Goal: Task Accomplishment & Management: Manage account settings

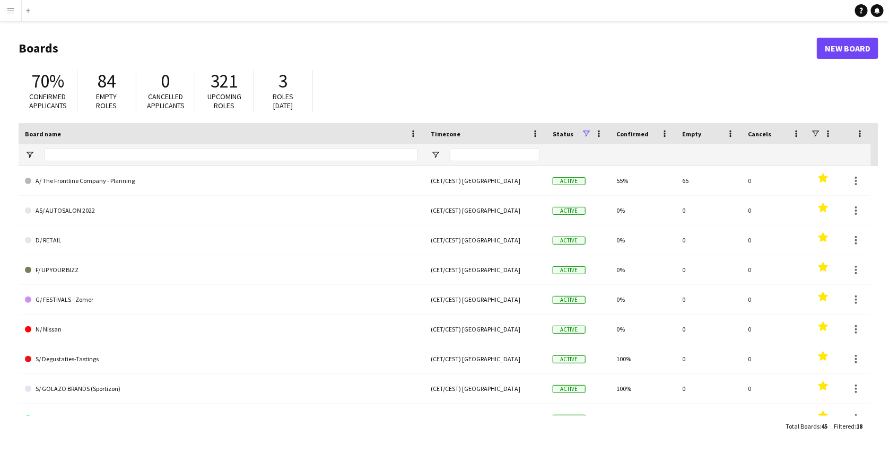
click at [11, 4] on button "Menu" at bounding box center [10, 10] width 21 height 21
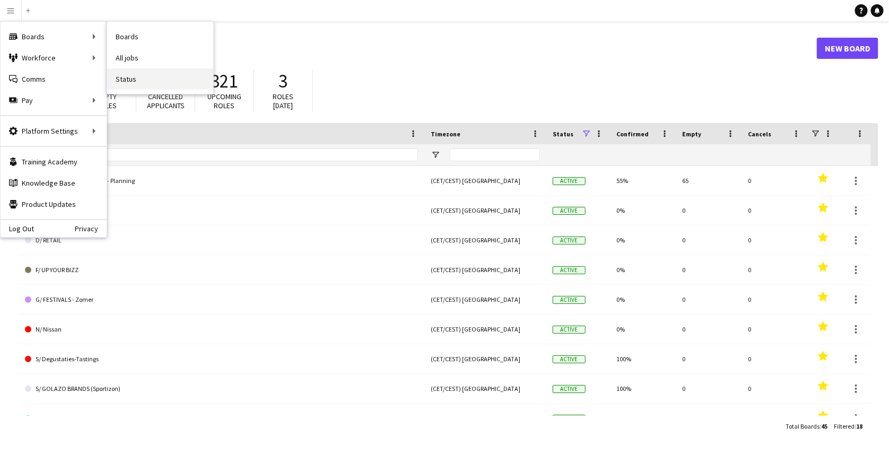
click at [129, 79] on link "Status" at bounding box center [160, 78] width 106 height 21
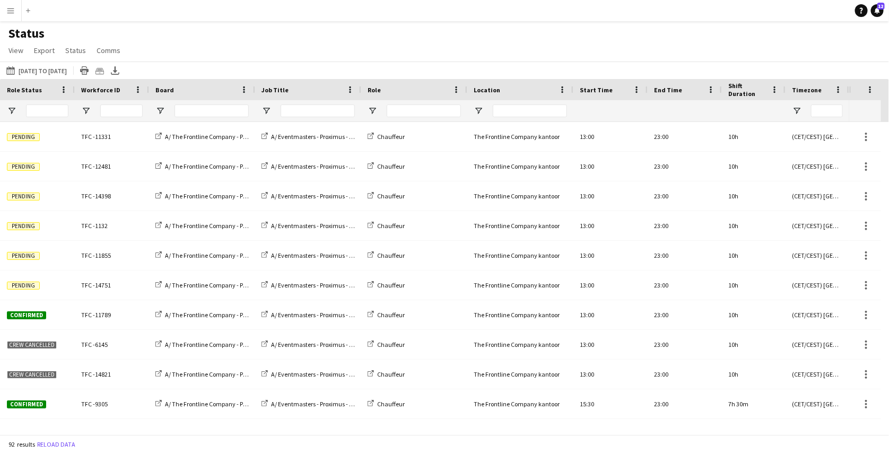
click at [272, 113] on div at bounding box center [308, 110] width 106 height 21
click at [266, 111] on span "Open Filter Menu" at bounding box center [267, 111] width 10 height 10
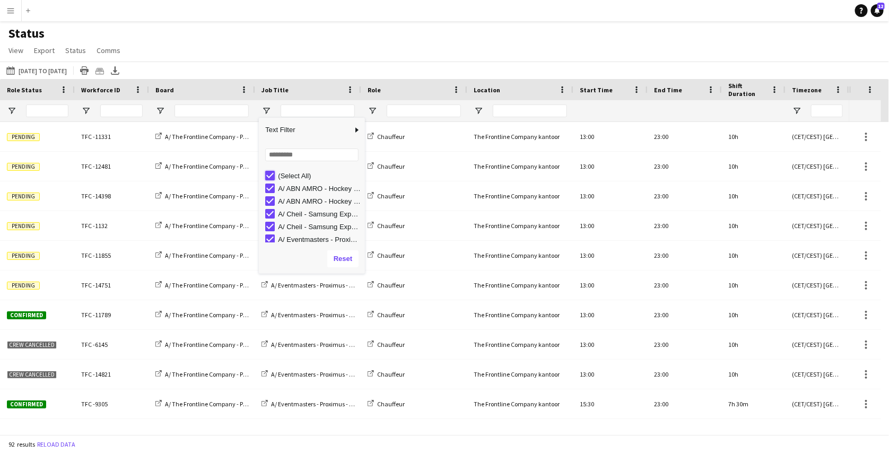
type input "***"
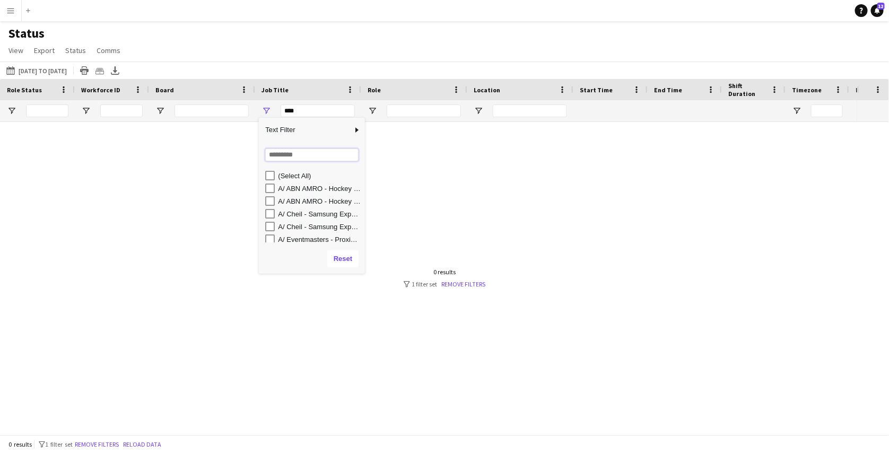
click at [279, 150] on input "Search filter values" at bounding box center [311, 155] width 93 height 13
type input "***"
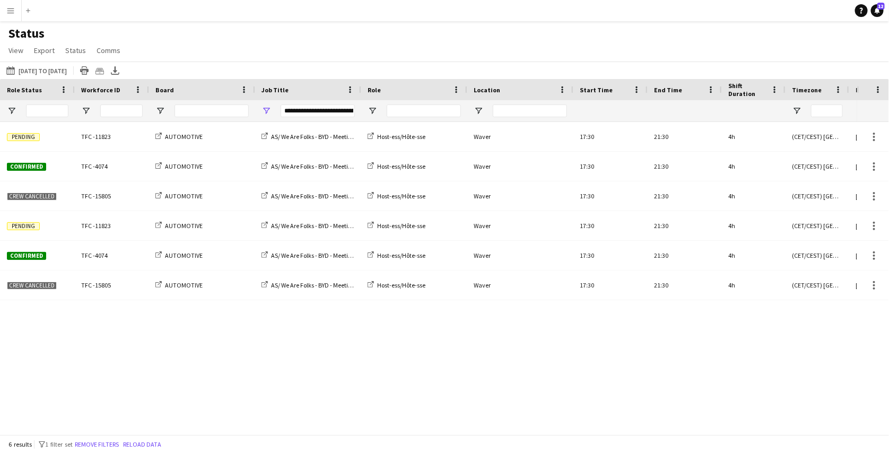
click at [336, 332] on div "Pending TFC -11823 AUTOMOTIVE AS/ We Are Folks - BYD - Meeting OFF - 02-04/09 H…" at bounding box center [428, 274] width 857 height 305
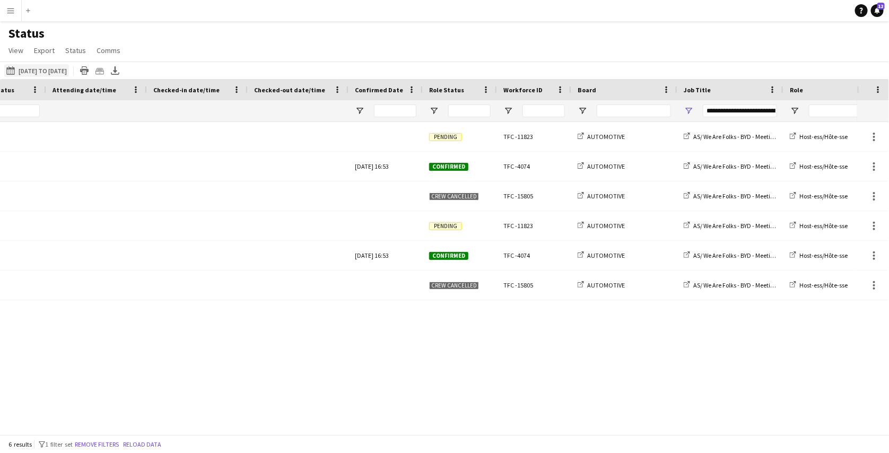
click at [69, 73] on button "01-09-2025 to 07-09-2025 01-09-2025 to 07-09-2025" at bounding box center [36, 70] width 65 height 13
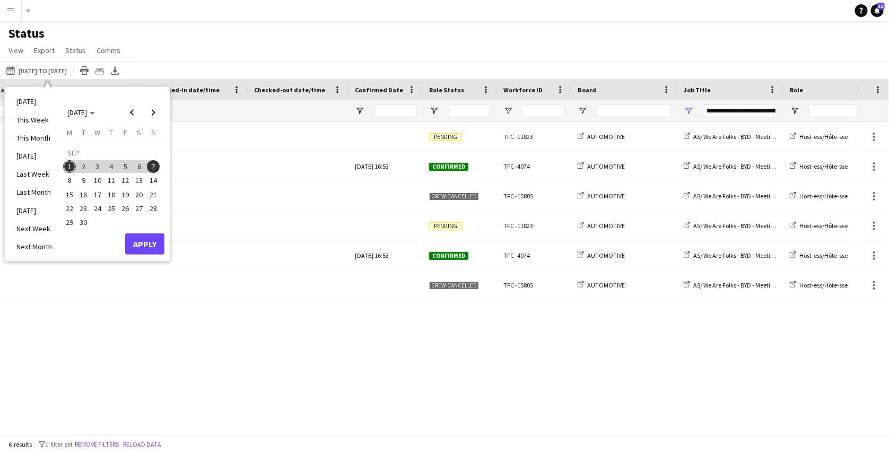
click at [69, 196] on span "15" at bounding box center [69, 194] width 13 height 13
click at [154, 191] on span "21" at bounding box center [153, 194] width 13 height 13
click at [152, 240] on button "Apply" at bounding box center [144, 243] width 39 height 21
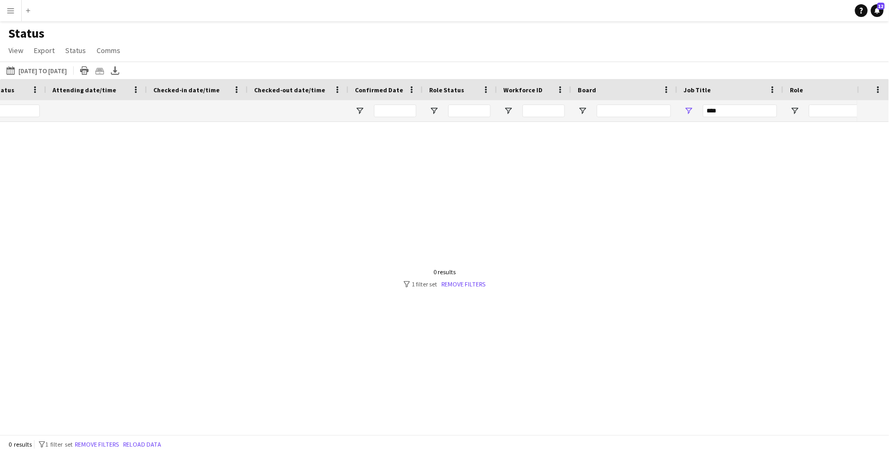
click at [91, 88] on span "Attending date/time" at bounding box center [85, 90] width 64 height 8
click at [62, 85] on div "Attending date/time 1" at bounding box center [90, 90] width 75 height 16
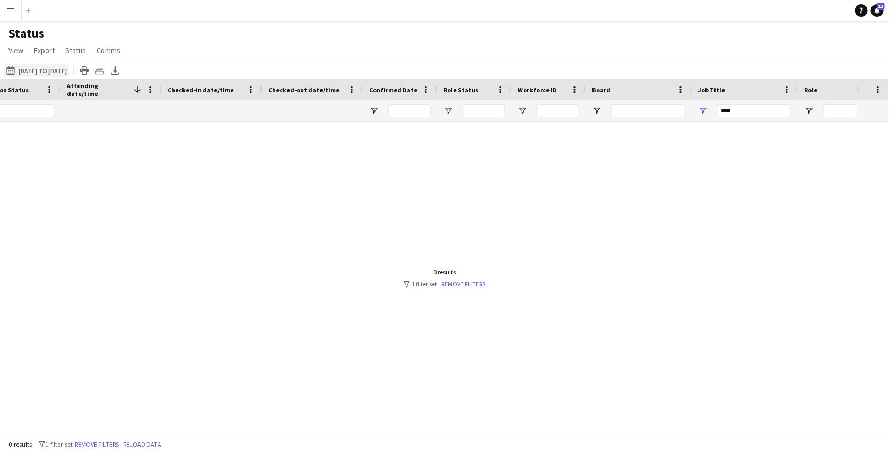
click at [58, 65] on button "01-09-2025 to 07-09-2025 15-09-2025 to 21-09-2025" at bounding box center [36, 70] width 65 height 13
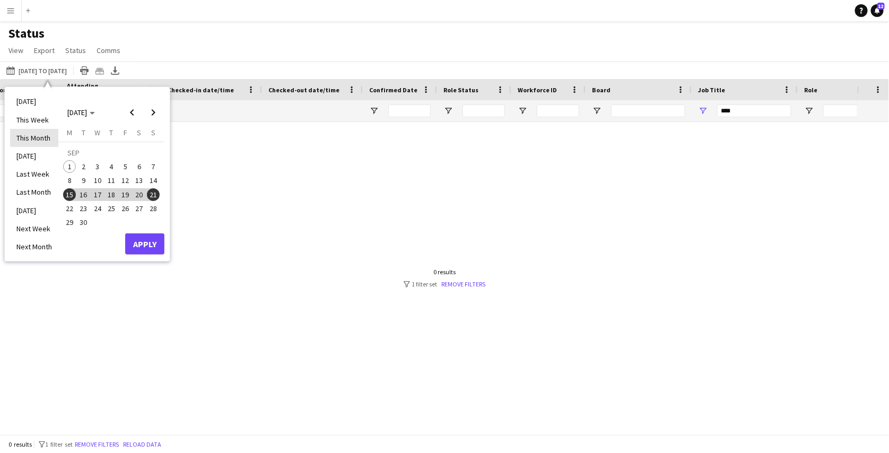
click at [31, 130] on li "This Month" at bounding box center [34, 138] width 48 height 18
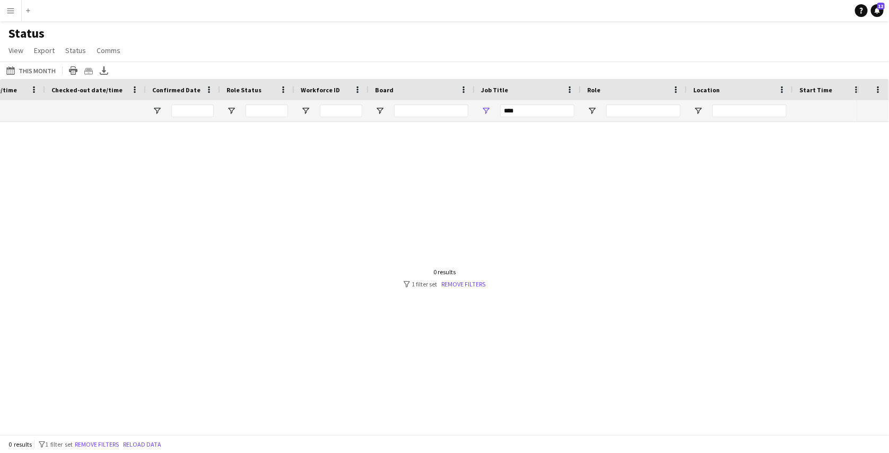
click at [484, 105] on div "***" at bounding box center [528, 110] width 106 height 21
click at [484, 108] on span "Open Filter Menu" at bounding box center [486, 111] width 10 height 10
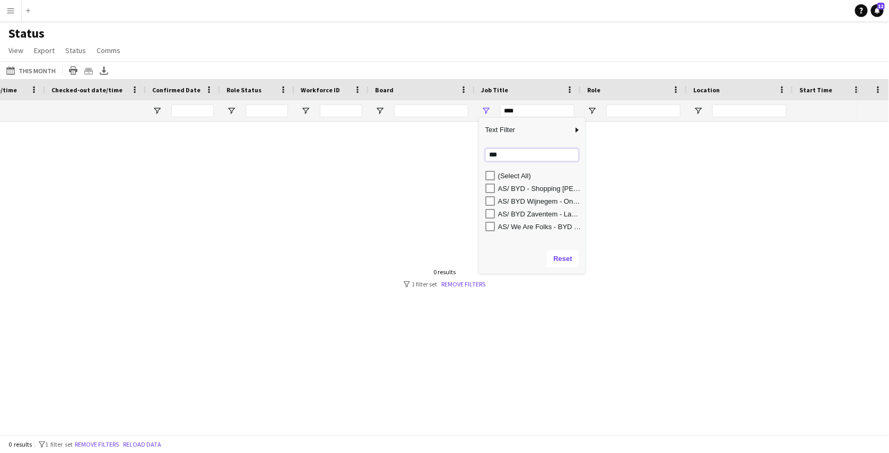
click at [517, 159] on input "***" at bounding box center [532, 155] width 93 height 13
type input "**********"
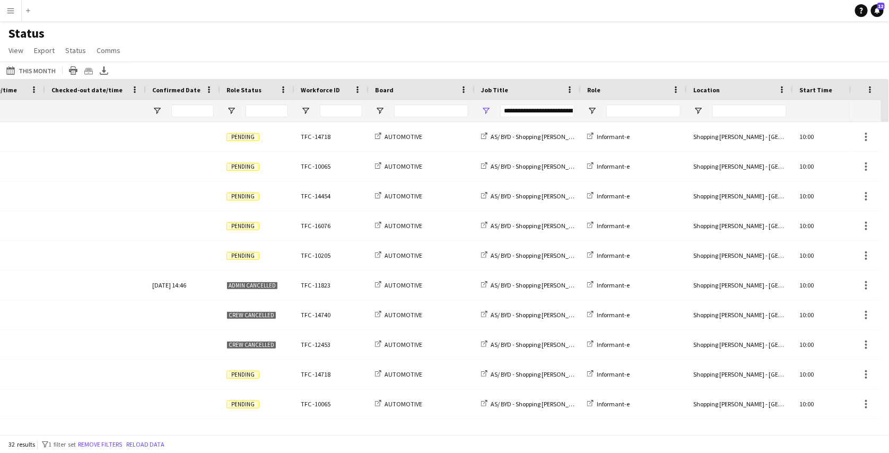
click at [515, 37] on div "Status View Views Default view New view Update view Delete view Edit name Custo…" at bounding box center [444, 43] width 889 height 36
click at [252, 93] on span "Role Status" at bounding box center [244, 90] width 35 height 8
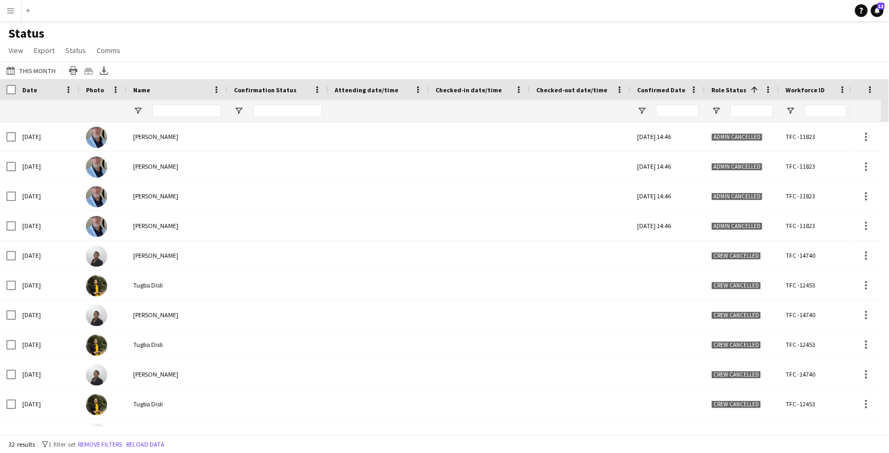
drag, startPoint x: 131, startPoint y: 91, endPoint x: 119, endPoint y: 91, distance: 11.7
click at [124, 91] on div at bounding box center [126, 89] width 4 height 21
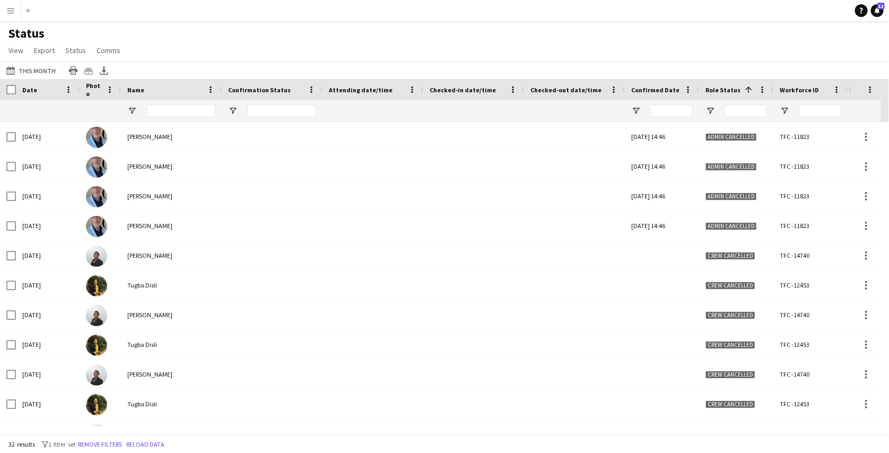
drag, startPoint x: 220, startPoint y: 90, endPoint x: 193, endPoint y: 91, distance: 27.6
click at [193, 91] on div "Name" at bounding box center [171, 89] width 101 height 21
drag, startPoint x: 320, startPoint y: 90, endPoint x: 291, endPoint y: 90, distance: 29.7
click at [291, 90] on div "Confirmation Status" at bounding box center [272, 89] width 101 height 21
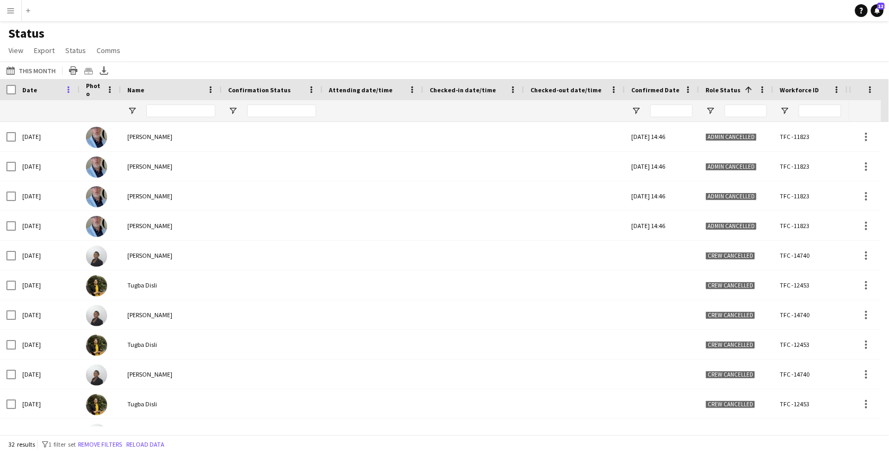
drag, startPoint x: 79, startPoint y: 92, endPoint x: 69, endPoint y: 92, distance: 10.1
click at [69, 92] on div "Date" at bounding box center [48, 89] width 64 height 21
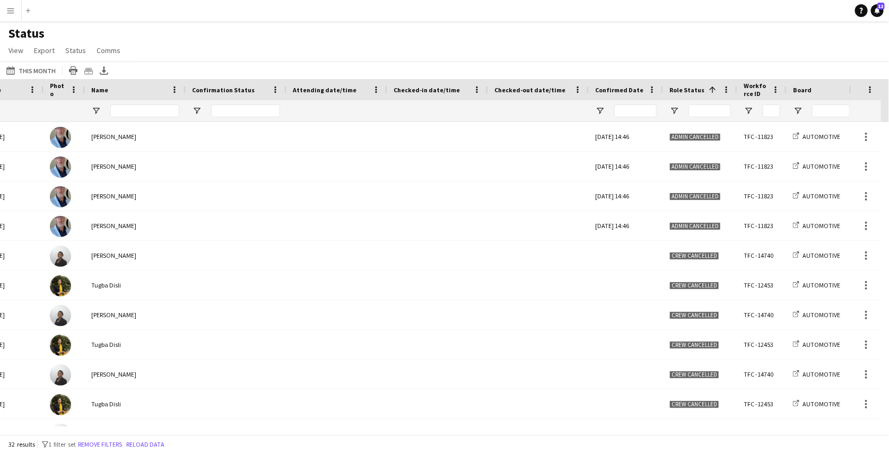
drag, startPoint x: 810, startPoint y: 89, endPoint x: 785, endPoint y: 91, distance: 25.0
click at [785, 91] on div at bounding box center [786, 89] width 4 height 21
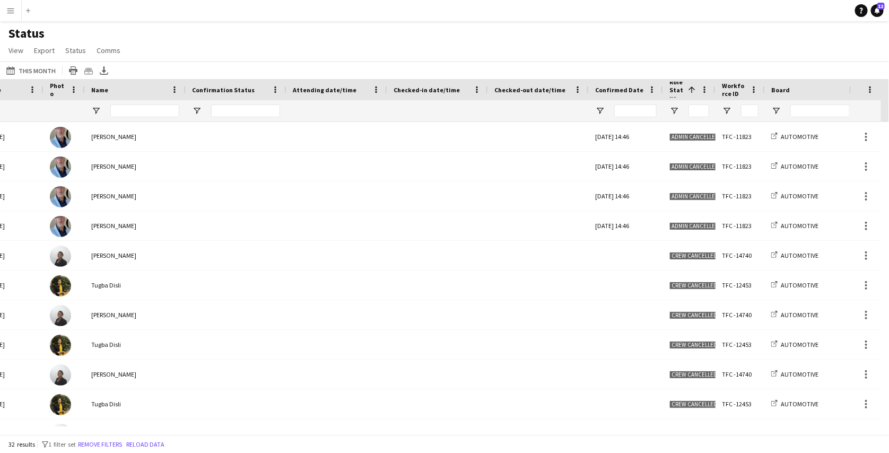
drag, startPoint x: 736, startPoint y: 90, endPoint x: 714, endPoint y: 86, distance: 22.0
click at [714, 86] on div at bounding box center [715, 89] width 4 height 21
drag, startPoint x: 660, startPoint y: 89, endPoint x: 648, endPoint y: 90, distance: 12.2
click at [648, 90] on div "Confirmed Date" at bounding box center [626, 89] width 74 height 21
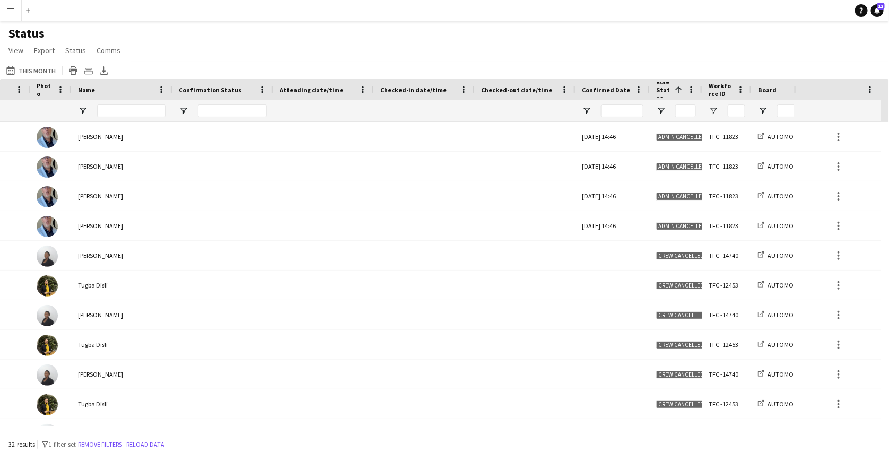
drag, startPoint x: 851, startPoint y: 90, endPoint x: 796, endPoint y: 96, distance: 55.4
click at [796, 96] on div at bounding box center [795, 89] width 4 height 21
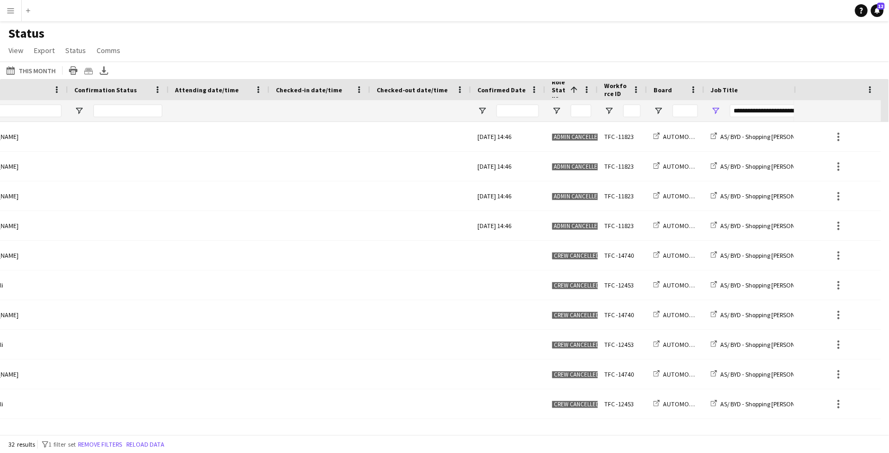
drag, startPoint x: 752, startPoint y: 92, endPoint x: 704, endPoint y: 103, distance: 50.0
click at [704, 103] on div "Crew Shift Details Checked-out date/time Confirmed Date Role Status 1" at bounding box center [779, 100] width 1867 height 43
drag, startPoint x: 795, startPoint y: 91, endPoint x: 786, endPoint y: 92, distance: 9.6
click at [786, 92] on div at bounding box center [785, 89] width 4 height 21
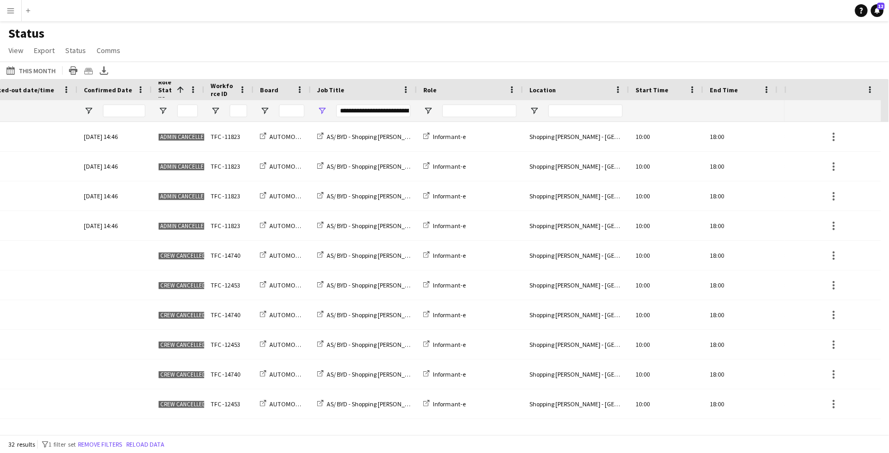
click at [13, 10] on app-icon "Menu" at bounding box center [10, 10] width 8 height 8
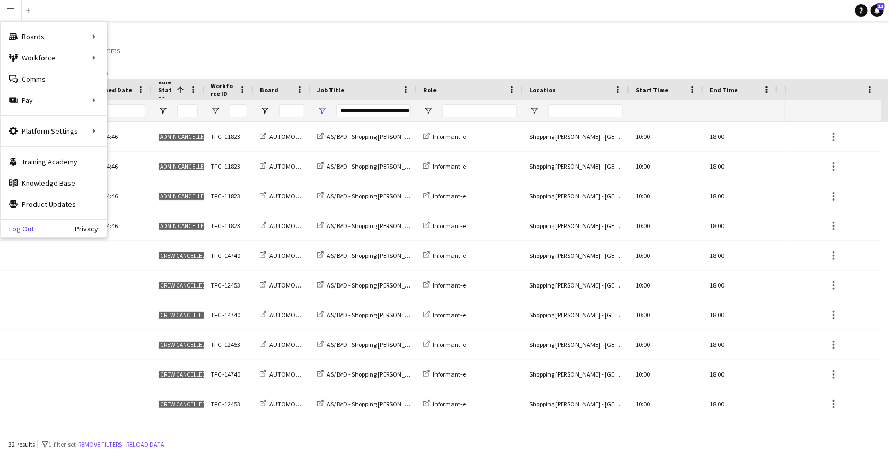
click at [28, 227] on link "Log Out" at bounding box center [17, 228] width 33 height 8
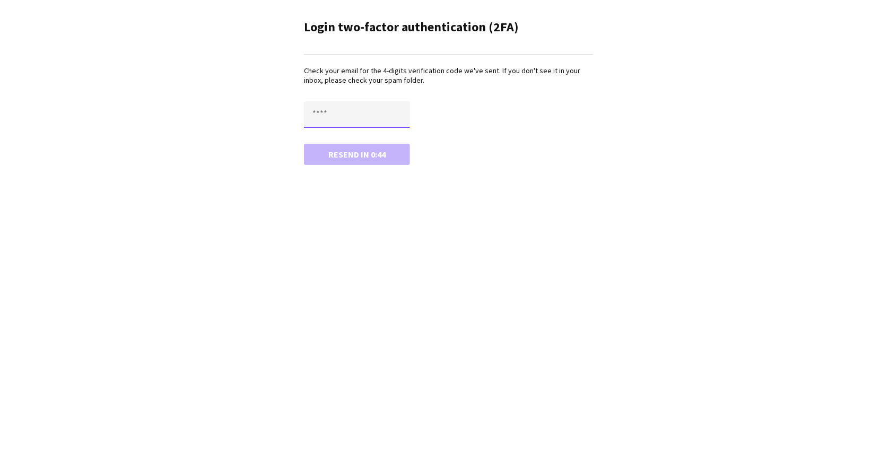
click at [339, 116] on input "text" at bounding box center [357, 114] width 106 height 27
paste input "****"
type input "****"
click at [304, 144] on button "Confirm" at bounding box center [357, 154] width 106 height 21
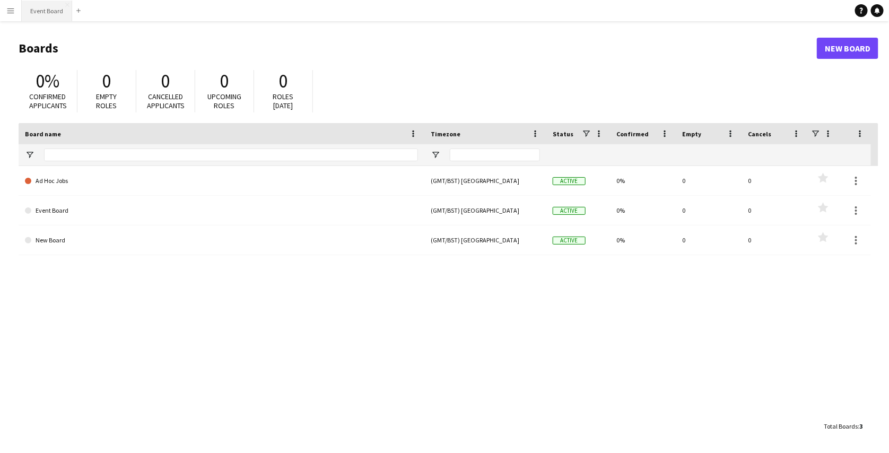
click at [46, 15] on button "Event Board Close" at bounding box center [47, 11] width 50 height 21
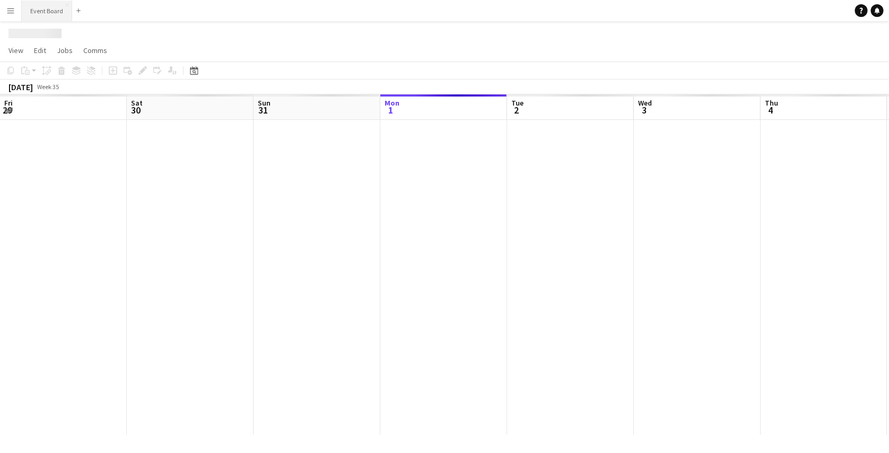
scroll to position [0, 254]
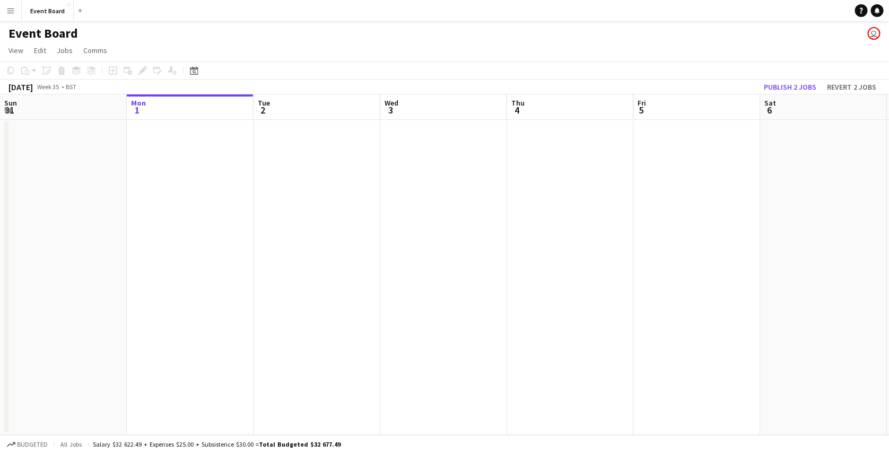
click at [220, 169] on app-date-cell at bounding box center [190, 277] width 127 height 315
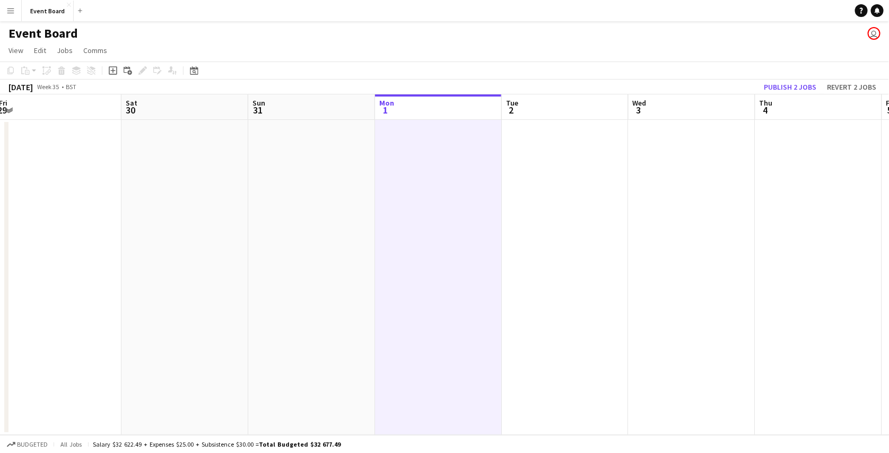
scroll to position [0, 252]
click at [340, 165] on app-date-cell at bounding box center [318, 277] width 127 height 315
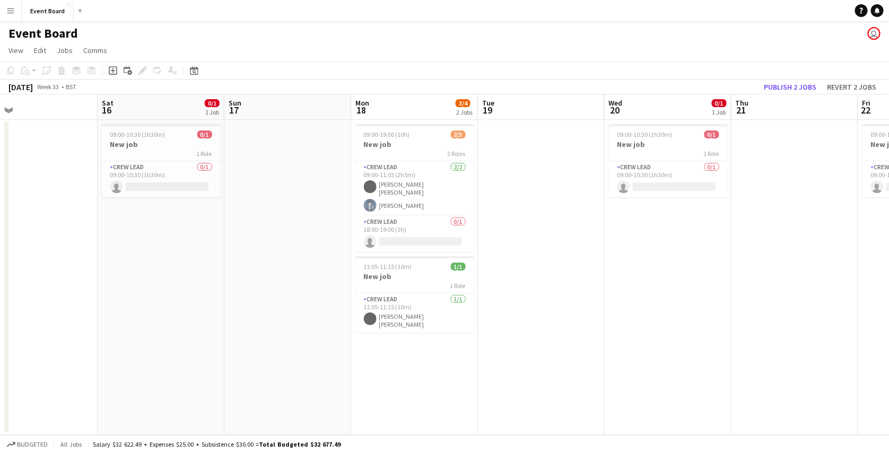
scroll to position [0, 280]
click at [426, 146] on h3 "New job" at bounding box center [417, 145] width 119 height 10
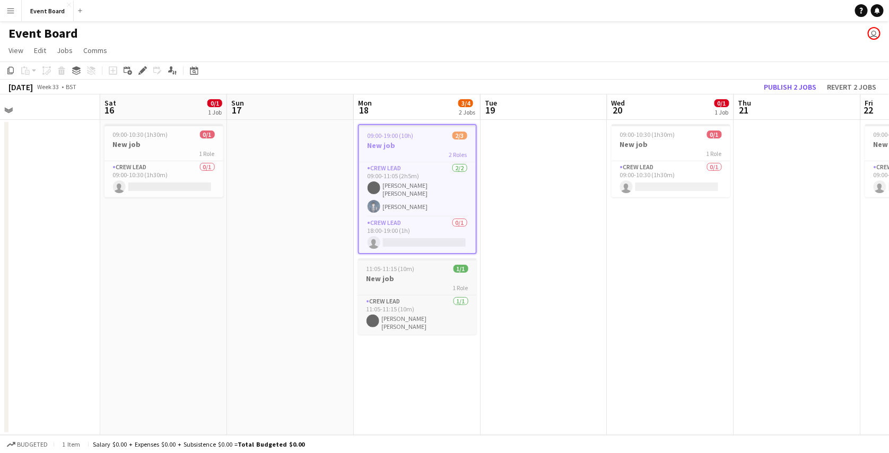
click at [436, 265] on div "11:05-11:15 (10m) 1/1" at bounding box center [417, 269] width 119 height 8
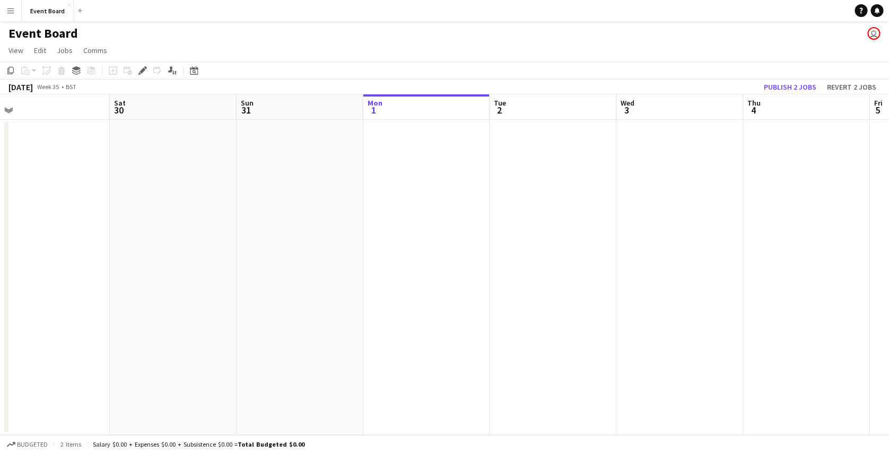
scroll to position [0, 398]
click at [287, 171] on app-date-cell at bounding box center [299, 277] width 127 height 315
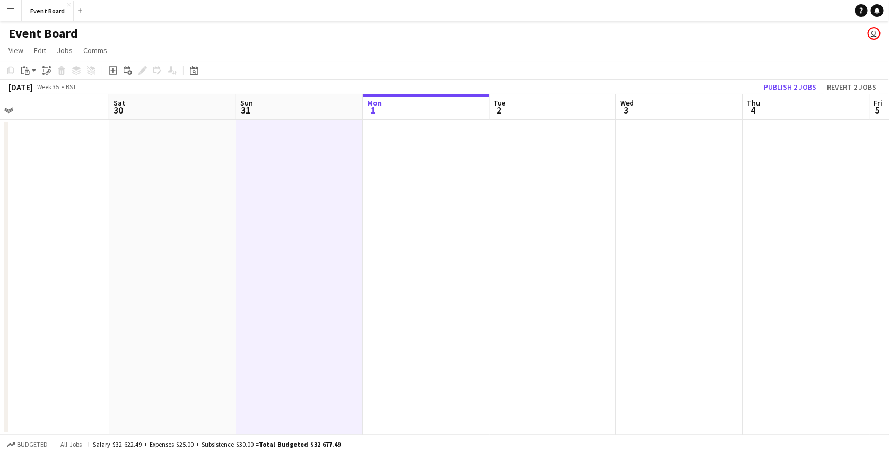
click at [287, 171] on app-date-cell at bounding box center [299, 277] width 127 height 315
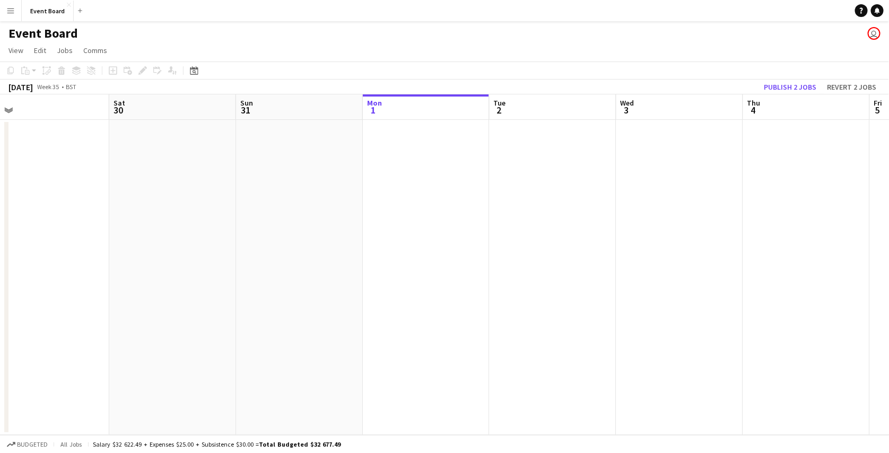
click at [287, 171] on app-date-cell at bounding box center [299, 277] width 127 height 315
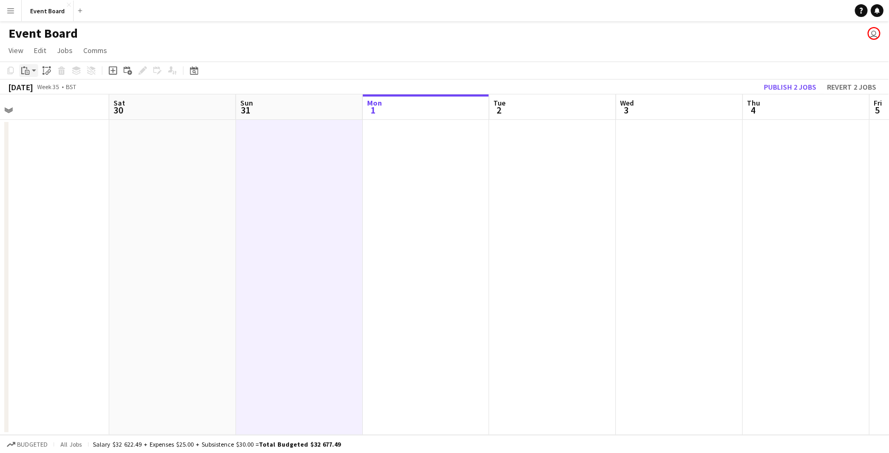
click at [27, 70] on icon "Paste" at bounding box center [25, 70] width 8 height 8
click at [45, 105] on link "Paste with crew Ctrl+Shift+V" at bounding box center [78, 109] width 100 height 10
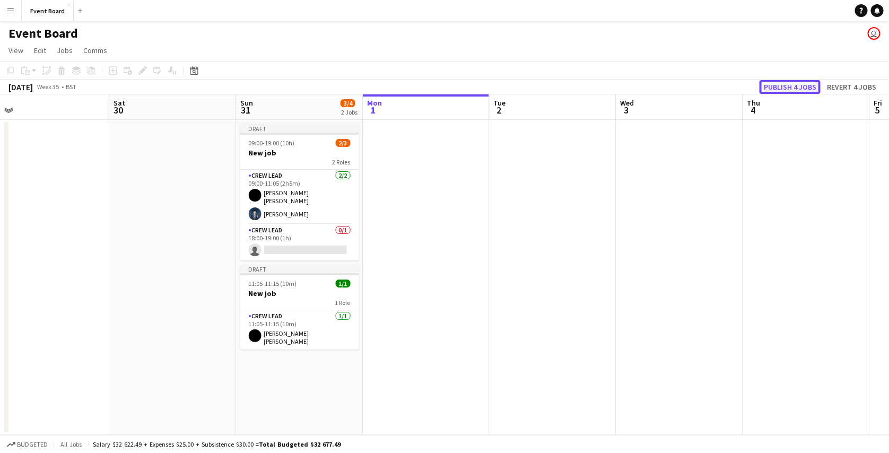
click at [793, 88] on button "Publish 4 jobs" at bounding box center [790, 87] width 61 height 14
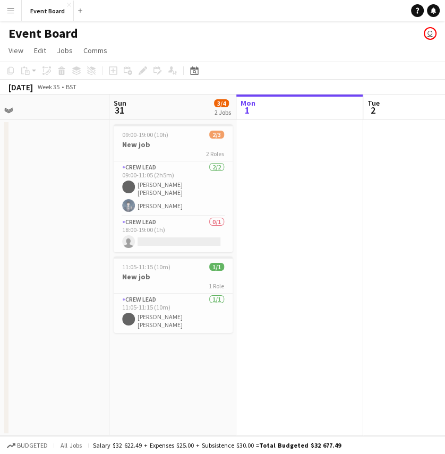
click at [414, 183] on app-date-cell at bounding box center [426, 278] width 127 height 316
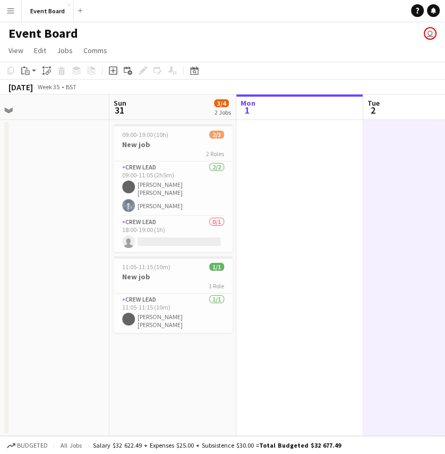
click at [445, 102] on html "Menu Boards Boards Boards All jobs Status Workforce Workforce My Workforce Recr…" at bounding box center [222, 227] width 445 height 454
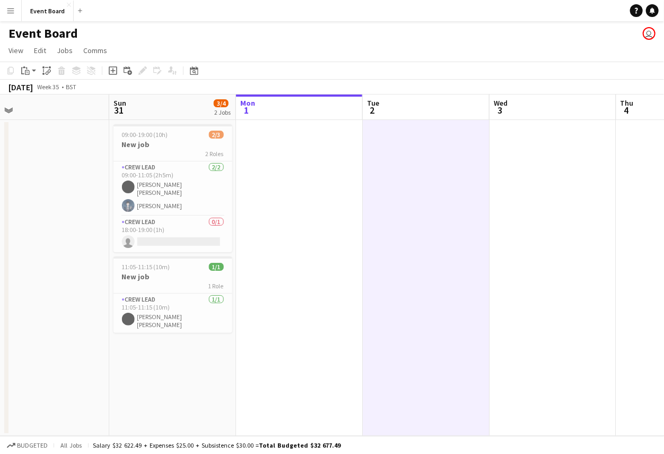
click at [614, 21] on app-navbar "Menu Boards Boards Boards All jobs Status Workforce Workforce My Workforce Recr…" at bounding box center [332, 10] width 664 height 21
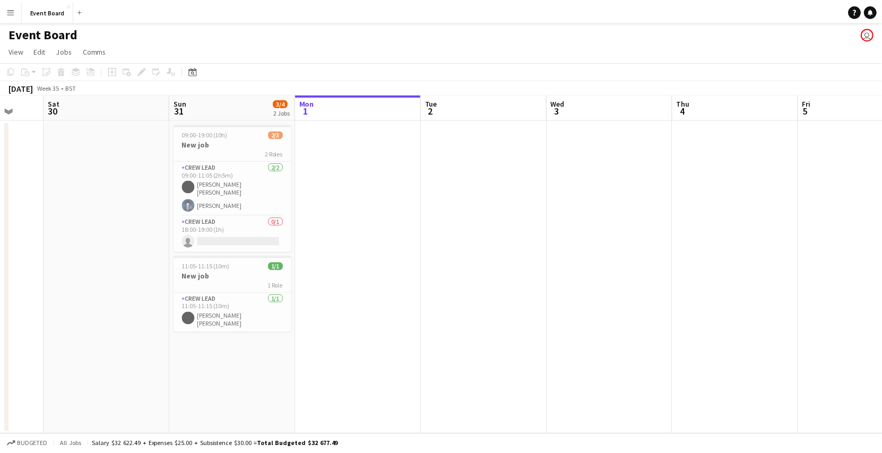
scroll to position [0, 336]
click at [9, 15] on button "Menu" at bounding box center [10, 10] width 21 height 21
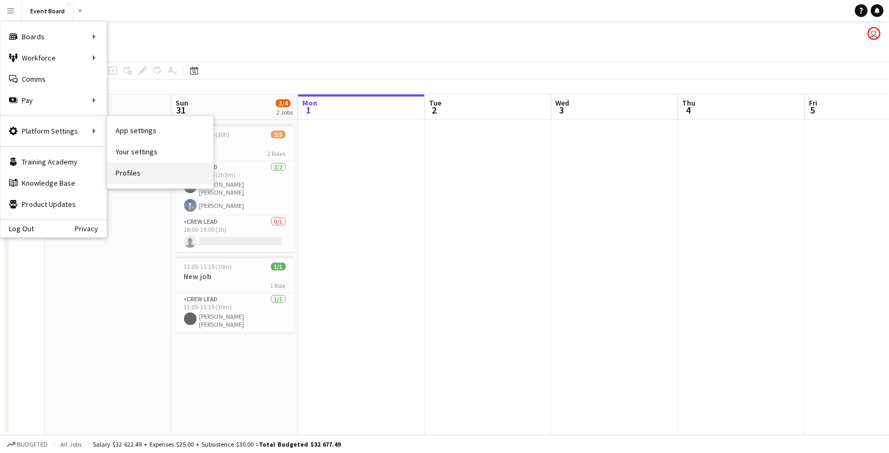
click at [131, 179] on link "Profiles" at bounding box center [160, 173] width 106 height 21
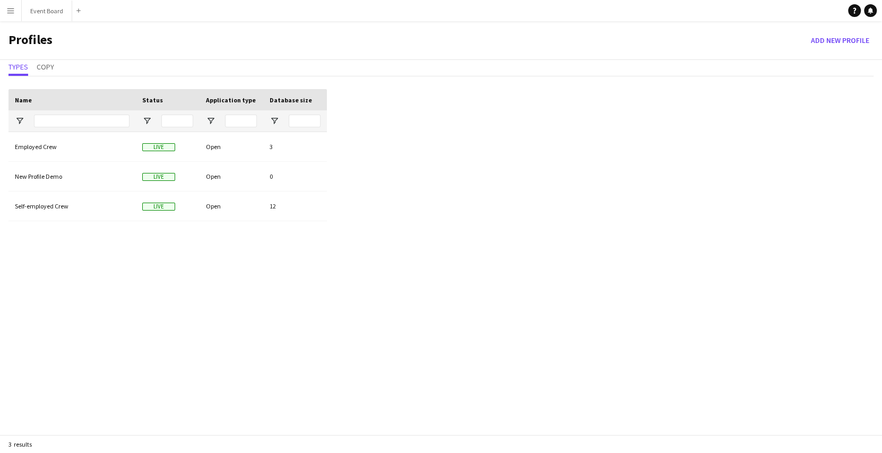
click at [11, 10] on app-icon "Menu" at bounding box center [10, 10] width 8 height 8
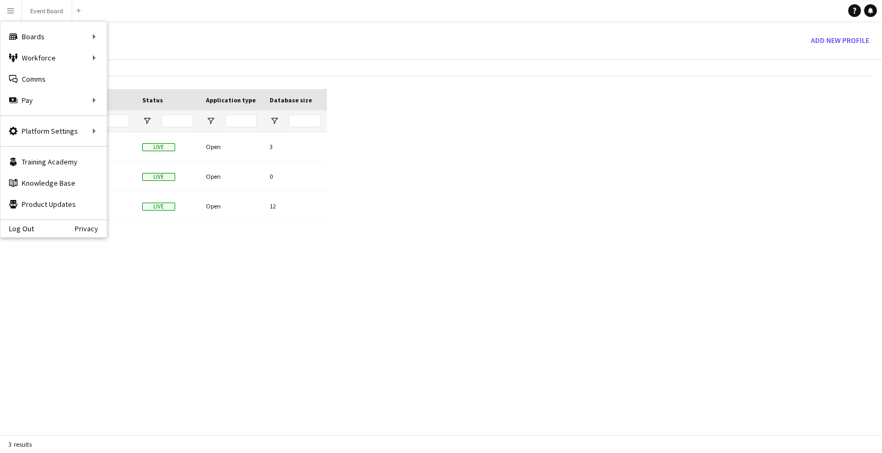
click at [11, 10] on app-icon "Menu" at bounding box center [10, 10] width 8 height 8
click at [172, 236] on div "Employed Crew Live Open 3 New Profile Demo Live Open 0 Self-employed Crew Live …" at bounding box center [167, 294] width 318 height 325
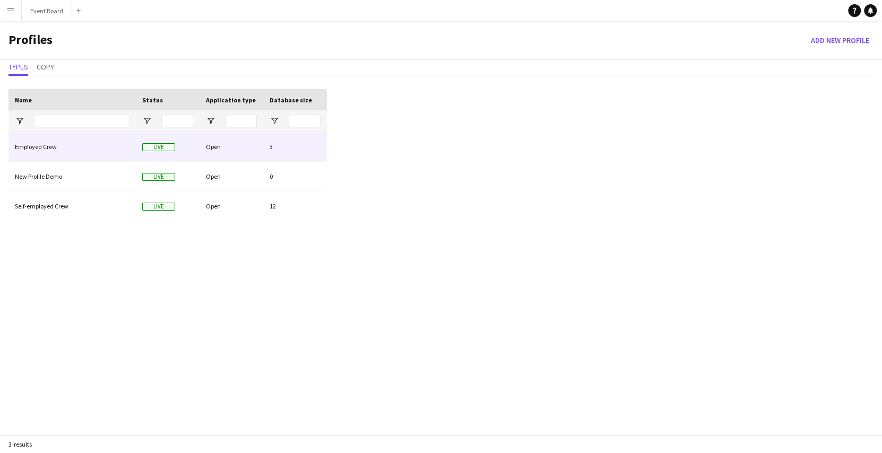
click at [110, 150] on div "Employed Crew" at bounding box center [71, 146] width 127 height 29
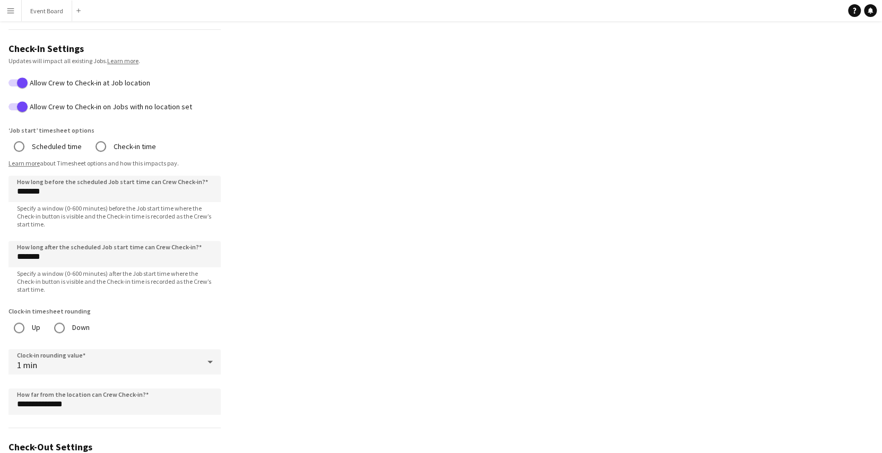
scroll to position [433, 0]
click at [57, 144] on label "Scheduled time" at bounding box center [56, 147] width 52 height 16
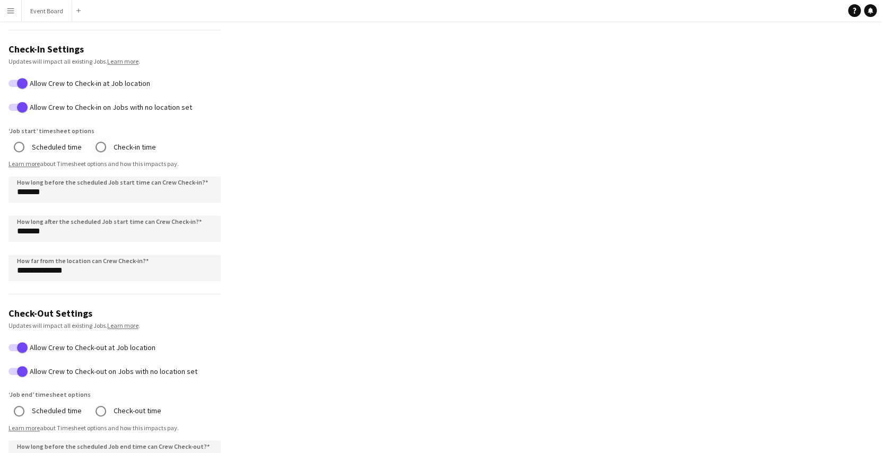
click at [142, 146] on label "Check-in time" at bounding box center [133, 147] width 45 height 16
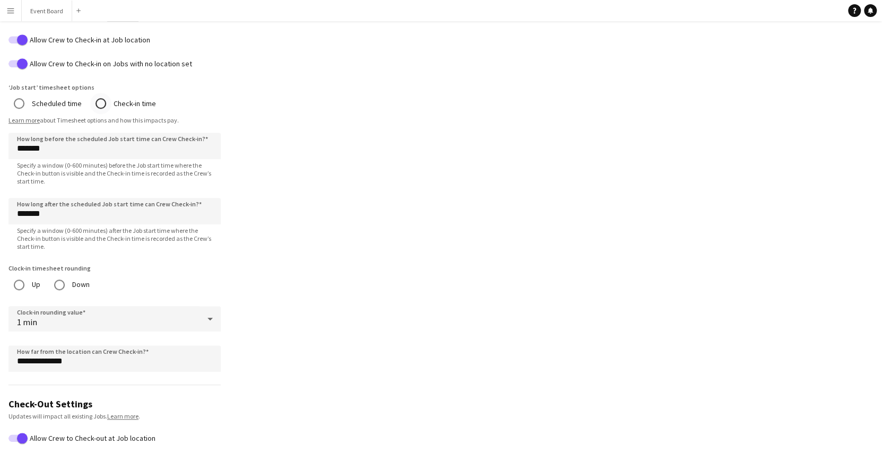
scroll to position [474, 0]
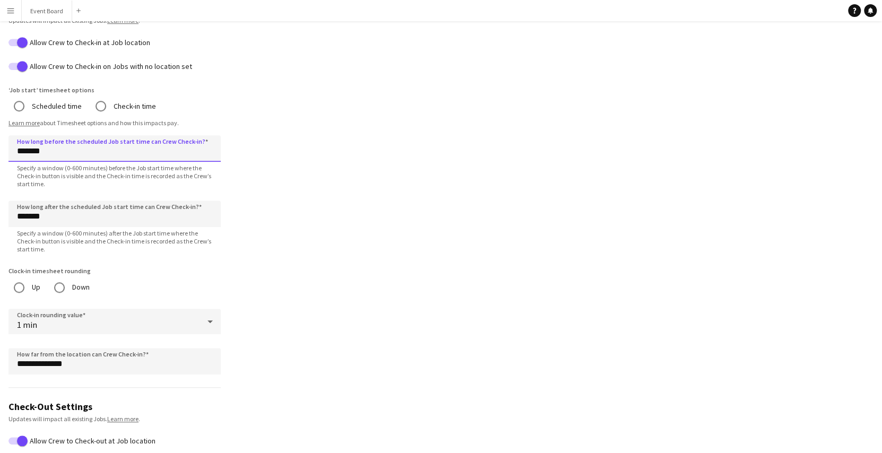
click at [21, 148] on input "*******" at bounding box center [114, 148] width 212 height 27
click at [23, 151] on input "*******" at bounding box center [114, 148] width 212 height 27
click at [20, 151] on input "*******" at bounding box center [114, 148] width 212 height 27
click at [57, 153] on input "********" at bounding box center [114, 148] width 212 height 27
click at [91, 146] on input "********" at bounding box center [114, 148] width 212 height 27
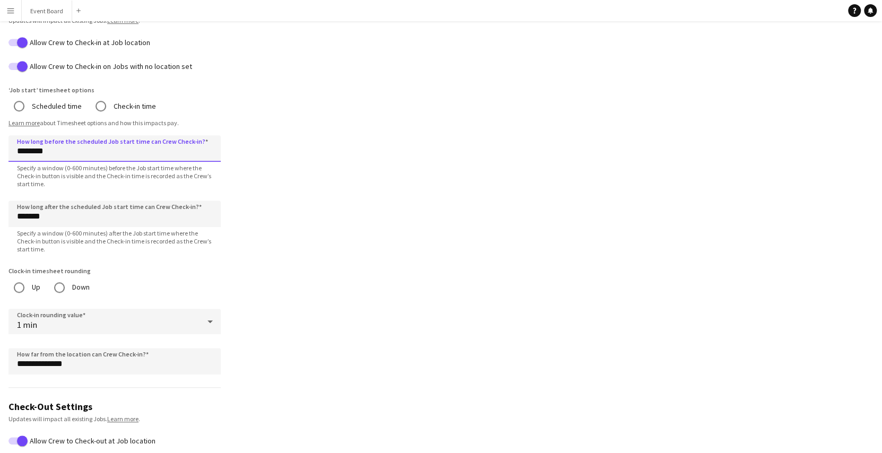
click at [21, 149] on input "********" at bounding box center [114, 148] width 212 height 27
type input "*******"
click at [112, 164] on span "Specify a window (0-600 minutes) before the Job start time where the Check-in b…" at bounding box center [114, 176] width 212 height 24
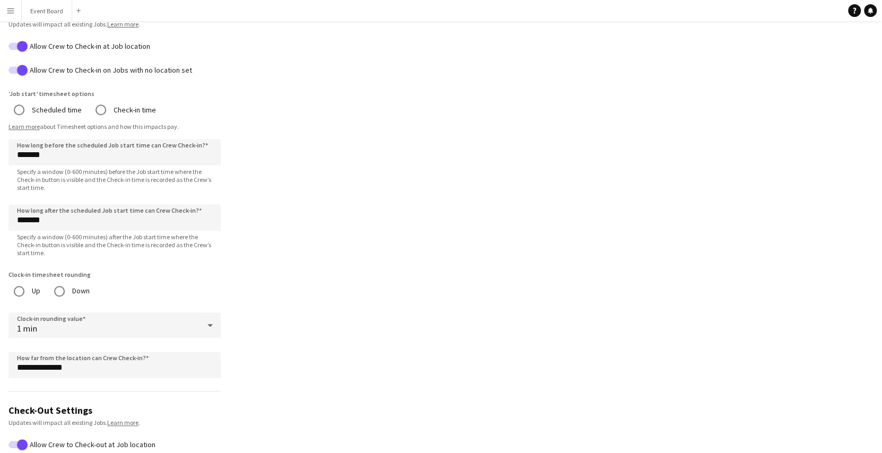
scroll to position [471, 0]
drag, startPoint x: 54, startPoint y: 154, endPoint x: 12, endPoint y: 155, distance: 41.9
click at [12, 155] on input "*******" at bounding box center [114, 151] width 212 height 27
click at [51, 150] on input "*******" at bounding box center [114, 151] width 212 height 27
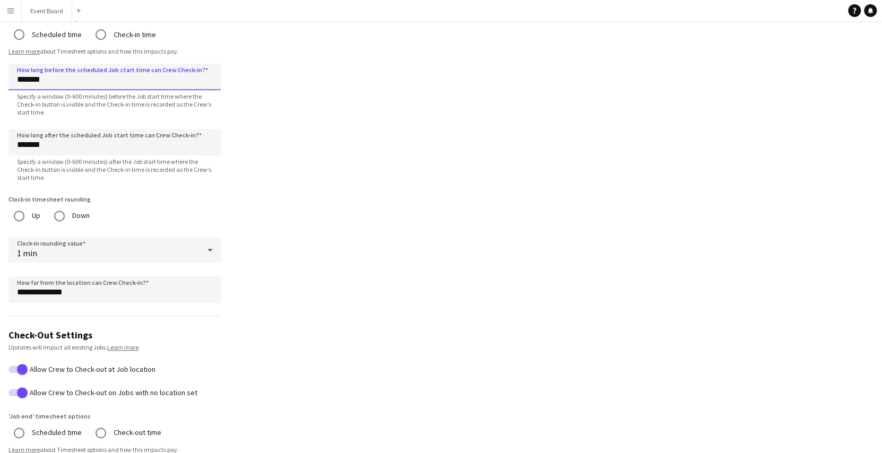
scroll to position [547, 0]
click at [115, 246] on div "1 min" at bounding box center [103, 248] width 191 height 25
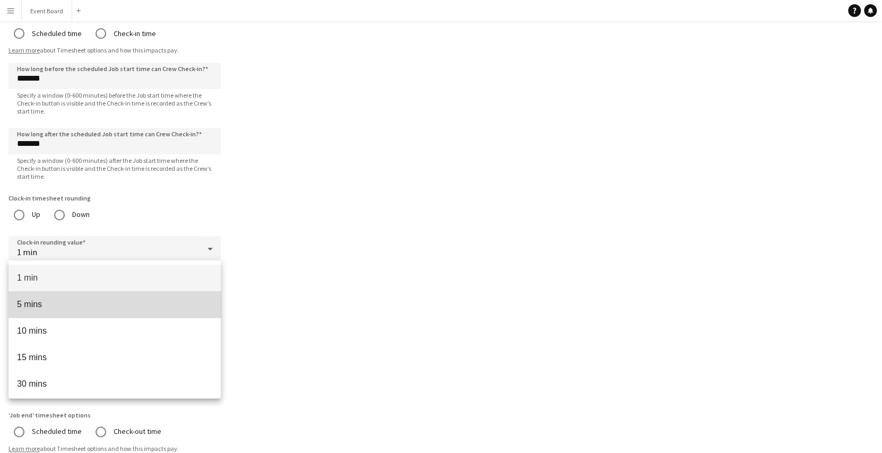
click at [134, 296] on mat-option "5 mins" at bounding box center [114, 304] width 212 height 27
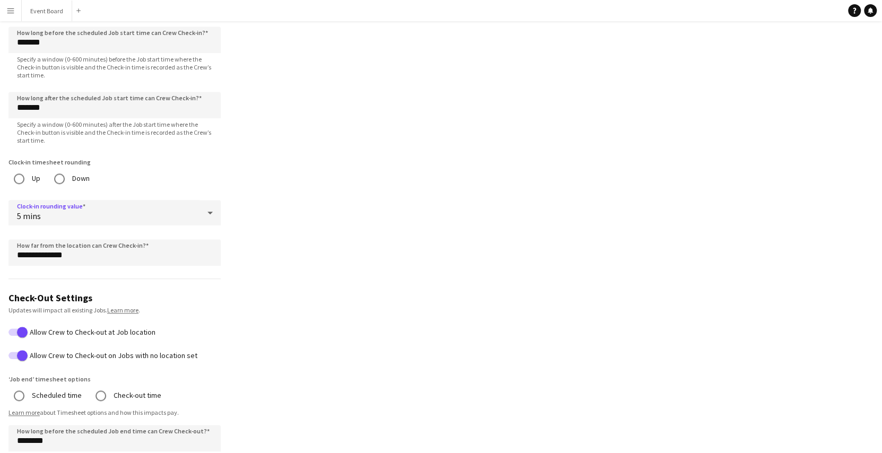
scroll to position [582, 0]
click at [46, 258] on input "**********" at bounding box center [114, 253] width 212 height 27
type input "********"
type input "**********"
click at [183, 267] on form "**********" at bounding box center [114, 161] width 229 height 1327
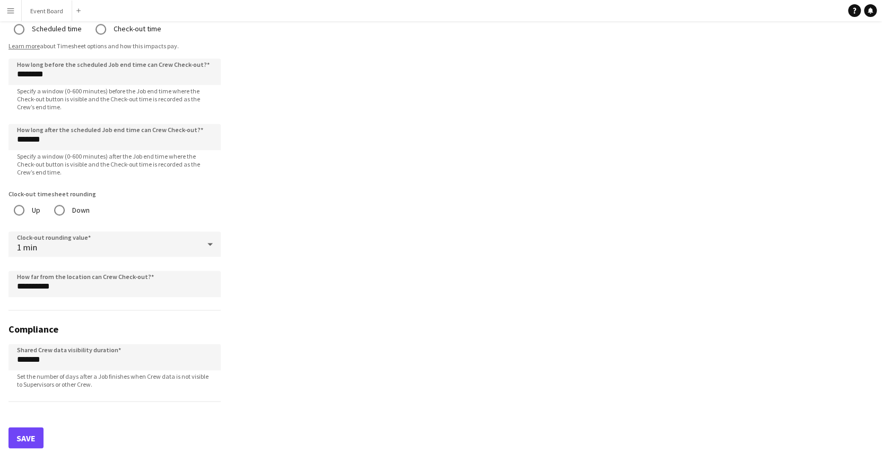
scroll to position [951, 0]
click at [29, 434] on button "Save" at bounding box center [25, 435] width 35 height 21
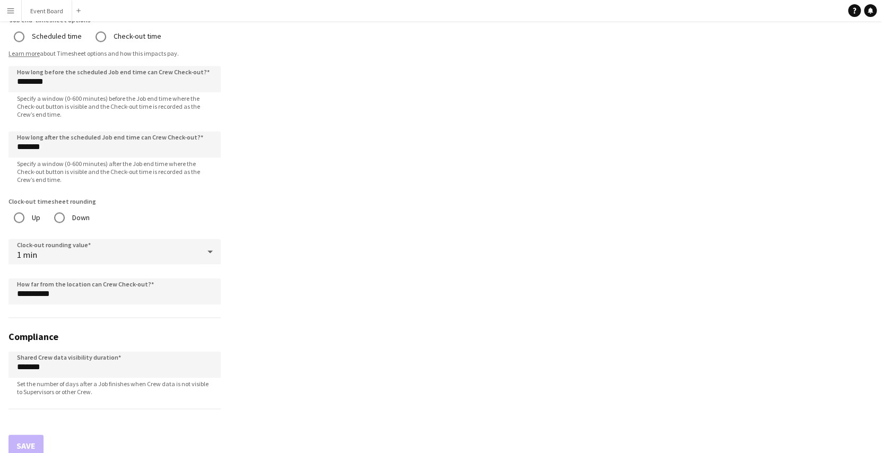
scroll to position [952, 0]
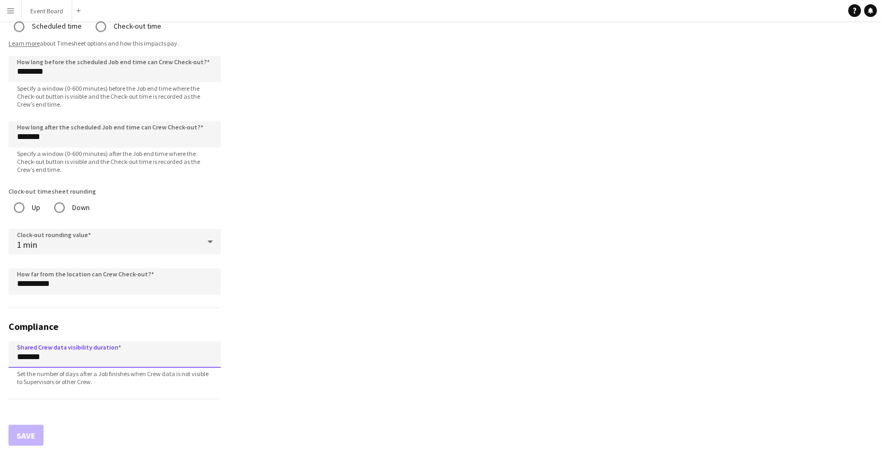
drag, startPoint x: 49, startPoint y: 364, endPoint x: 16, endPoint y: 364, distance: 33.4
click at [16, 364] on input "*******" at bounding box center [114, 354] width 212 height 27
click at [21, 356] on input "*******" at bounding box center [114, 354] width 212 height 27
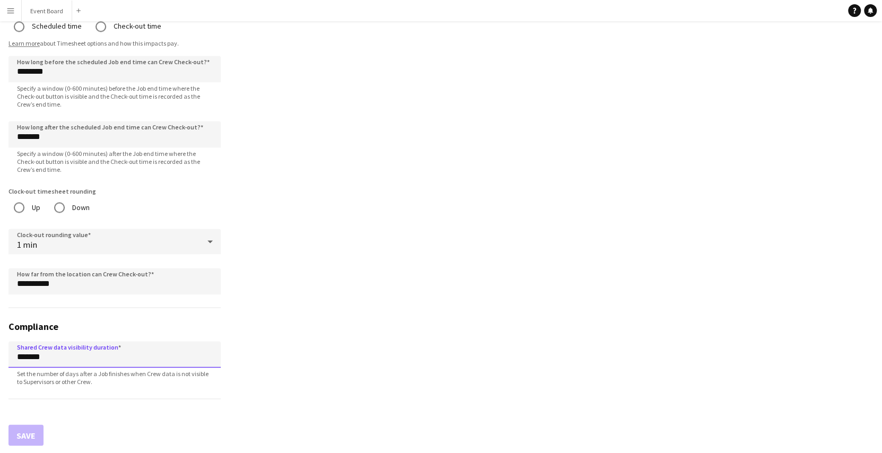
click at [21, 356] on input "*******" at bounding box center [114, 354] width 212 height 27
type input "*******"
click at [160, 379] on span "Set the number of days after a Job finishes when Crew data is not visible to Su…" at bounding box center [114, 378] width 212 height 16
click at [22, 428] on button "Save" at bounding box center [25, 434] width 35 height 21
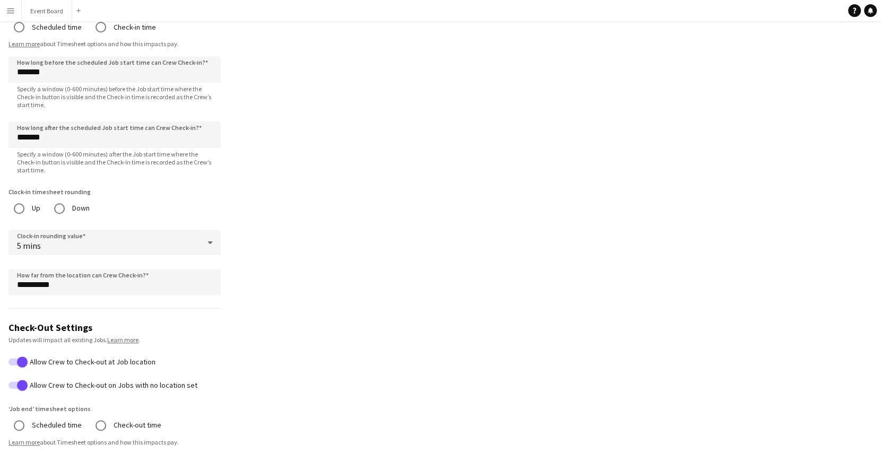
scroll to position [549, 0]
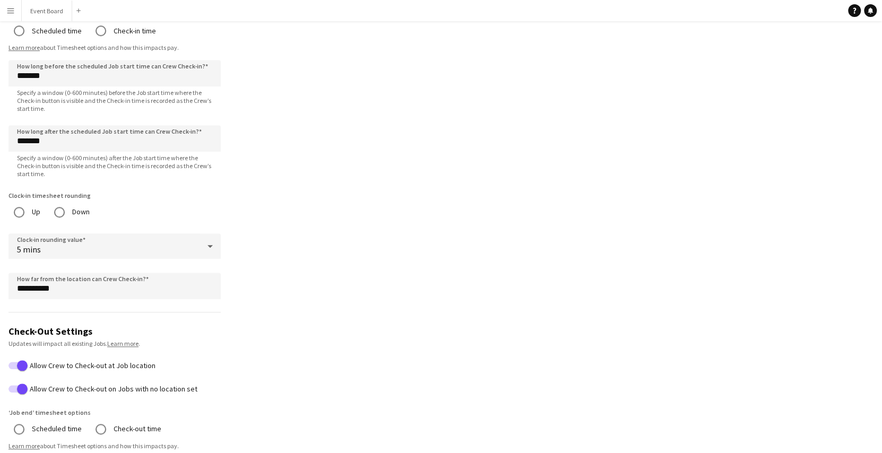
click at [15, 10] on button "Menu" at bounding box center [10, 10] width 21 height 21
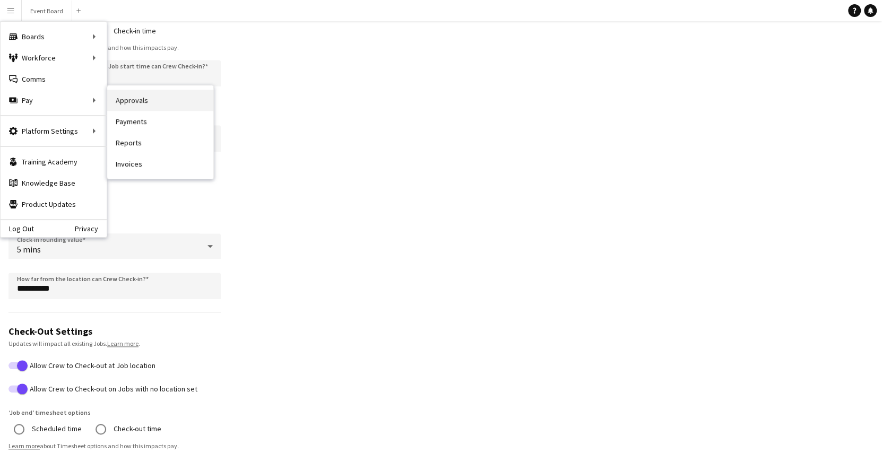
click at [132, 102] on link "Approvals" at bounding box center [160, 100] width 106 height 21
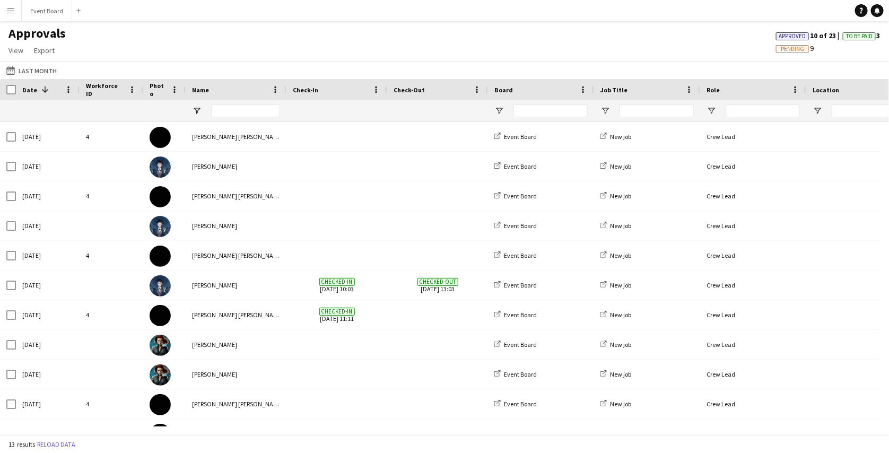
click at [12, 6] on app-icon "Menu" at bounding box center [10, 10] width 8 height 8
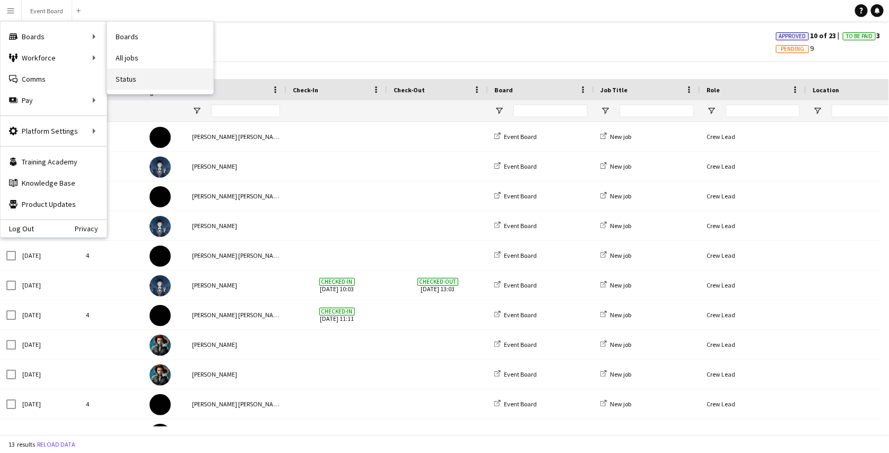
click at [129, 86] on link "Status" at bounding box center [160, 78] width 106 height 21
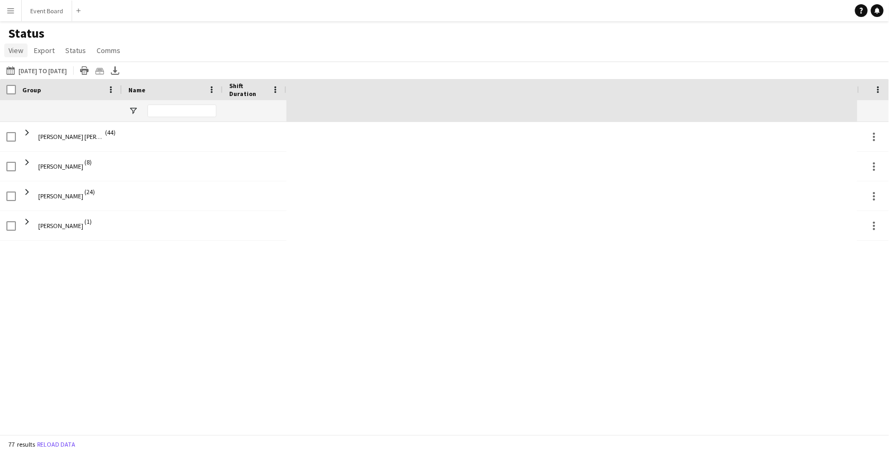
click at [18, 51] on span "View" at bounding box center [15, 51] width 15 height 10
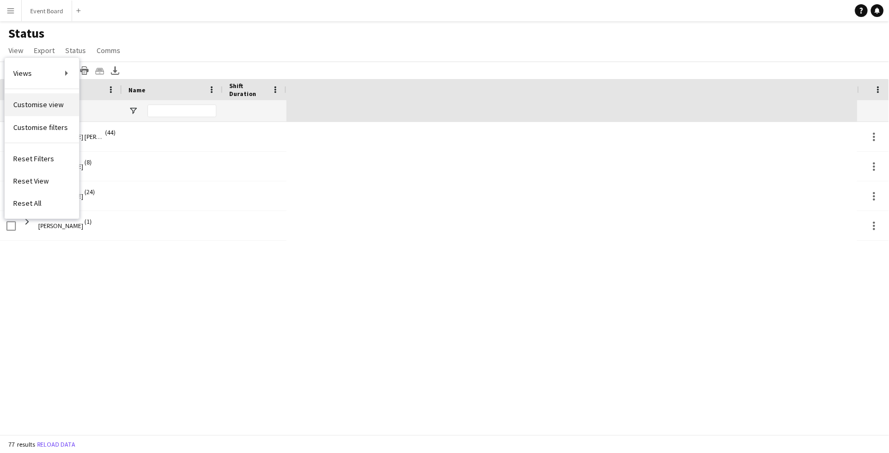
click at [50, 101] on span "Customise view" at bounding box center [38, 105] width 50 height 10
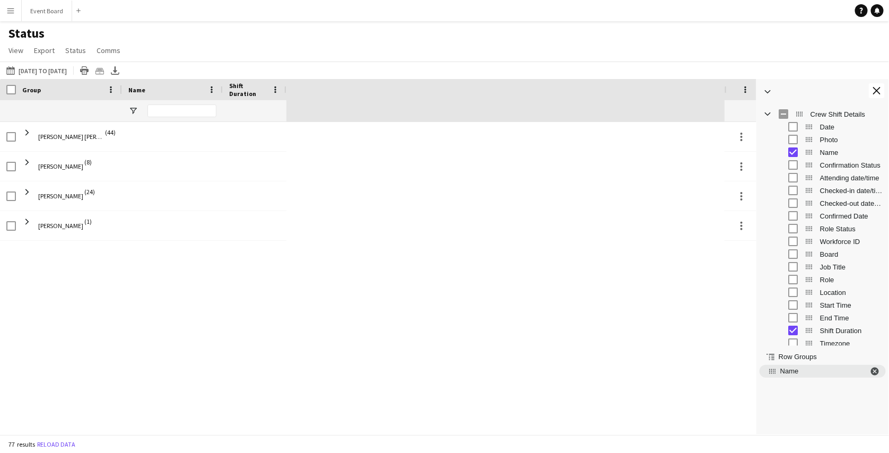
click at [870, 368] on span "Name. Press ENTER to sort. Press DELETE to remove" at bounding box center [875, 372] width 10 height 10
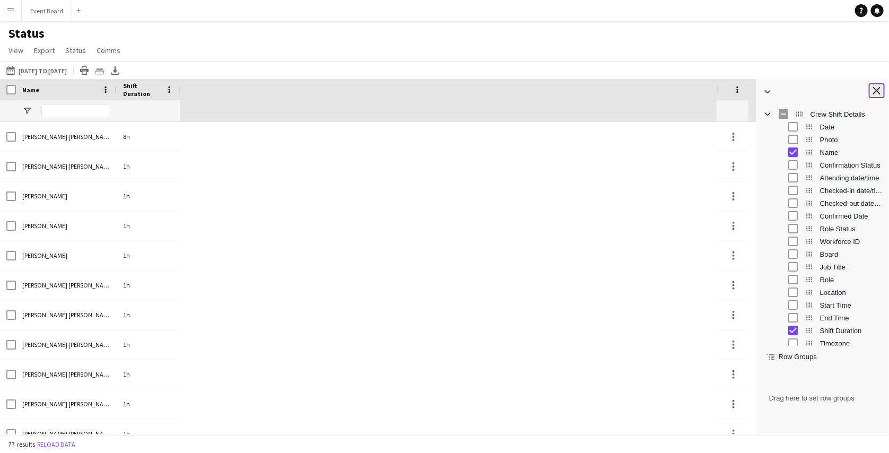
click at [882, 88] on button "Close tool panel" at bounding box center [877, 90] width 16 height 15
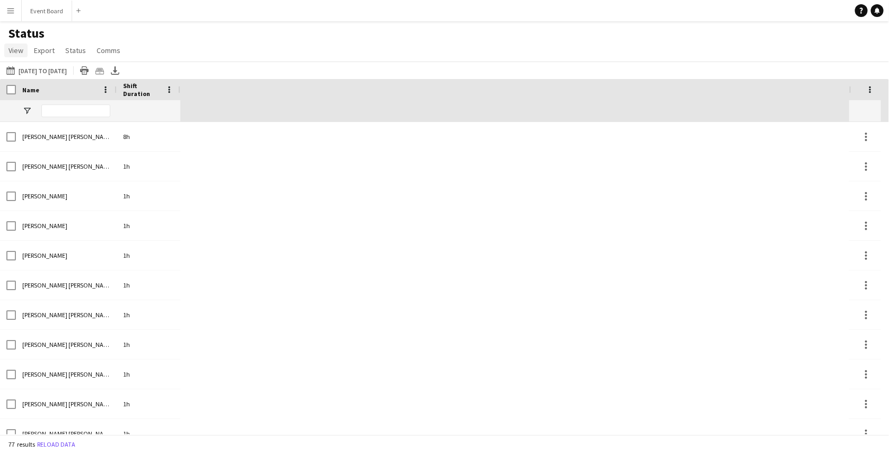
click at [17, 50] on span "View" at bounding box center [15, 51] width 15 height 10
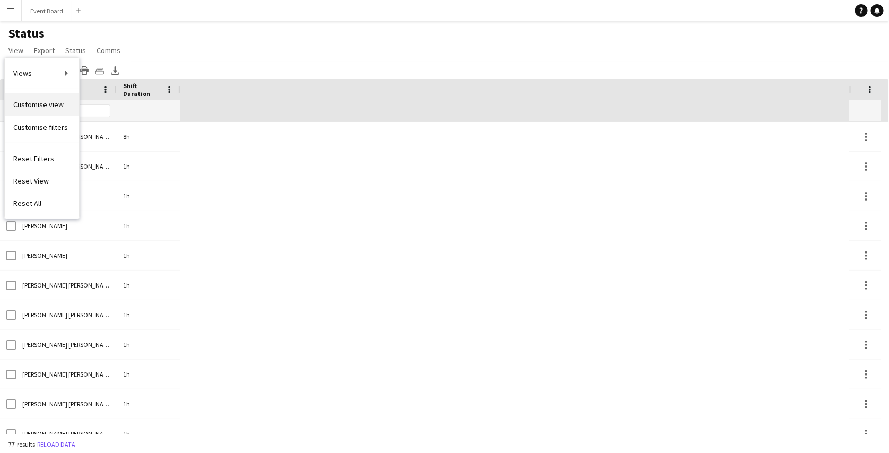
click at [40, 102] on span "Customise view" at bounding box center [38, 105] width 50 height 10
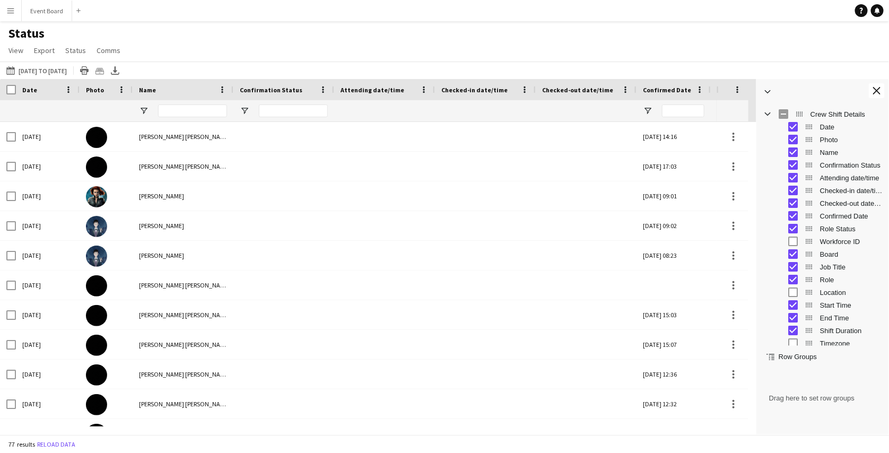
click at [714, 65] on div "[DATE] to [DATE] [DATE] to [DATE] [DATE] This Week This Month [DATE] Last Week …" at bounding box center [444, 71] width 889 height 18
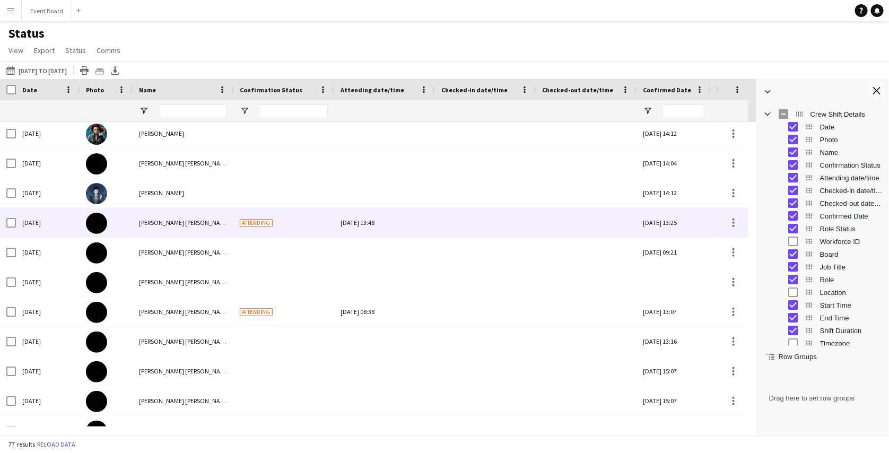
scroll to position [494, 0]
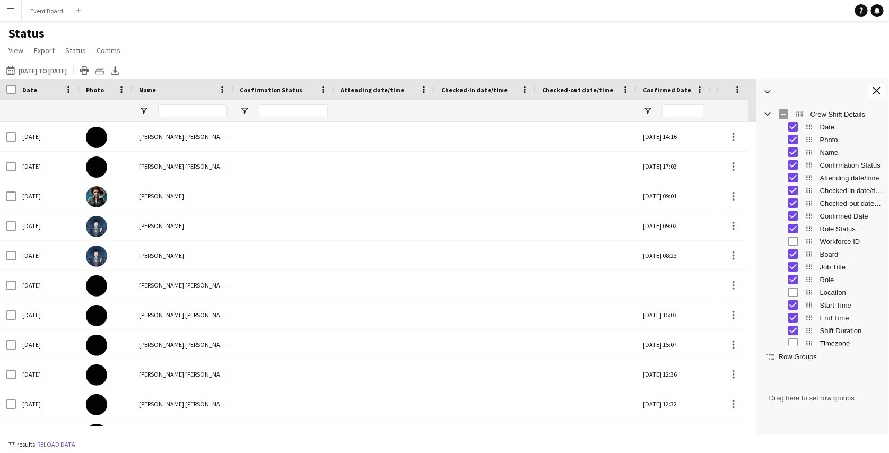
click at [29, 90] on span "Date" at bounding box center [29, 90] width 15 height 8
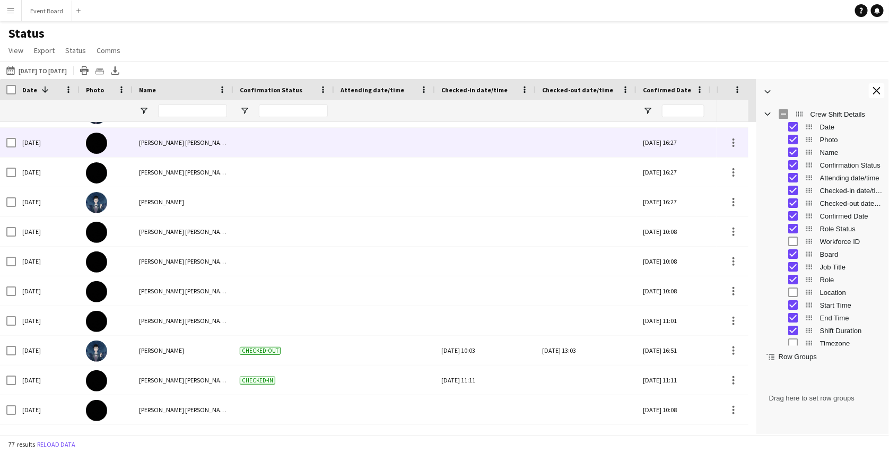
click at [478, 140] on div at bounding box center [485, 142] width 88 height 29
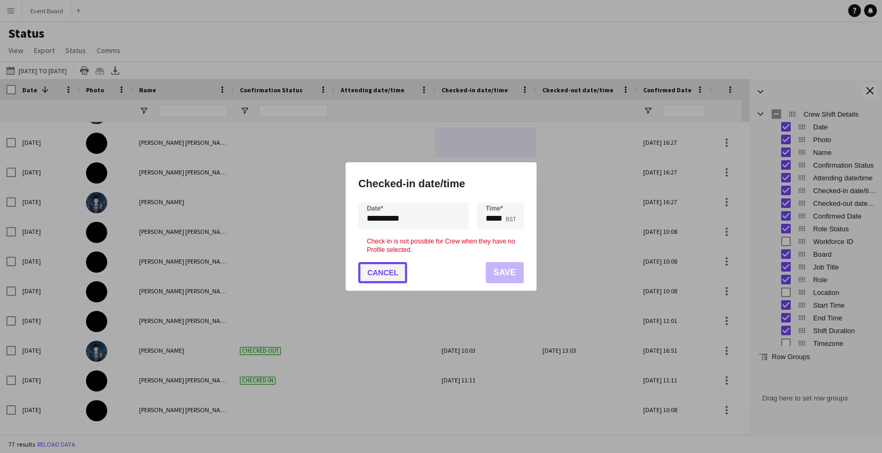
click at [389, 274] on button "Cancel" at bounding box center [382, 272] width 49 height 21
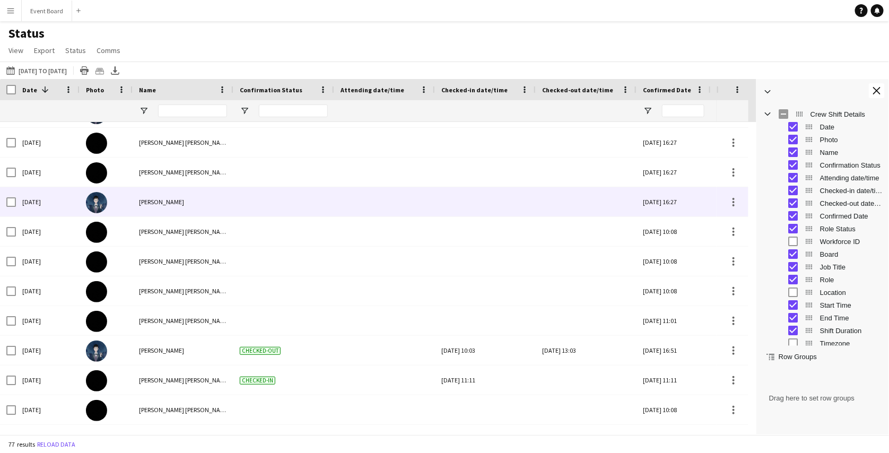
click at [481, 204] on div at bounding box center [485, 201] width 88 height 29
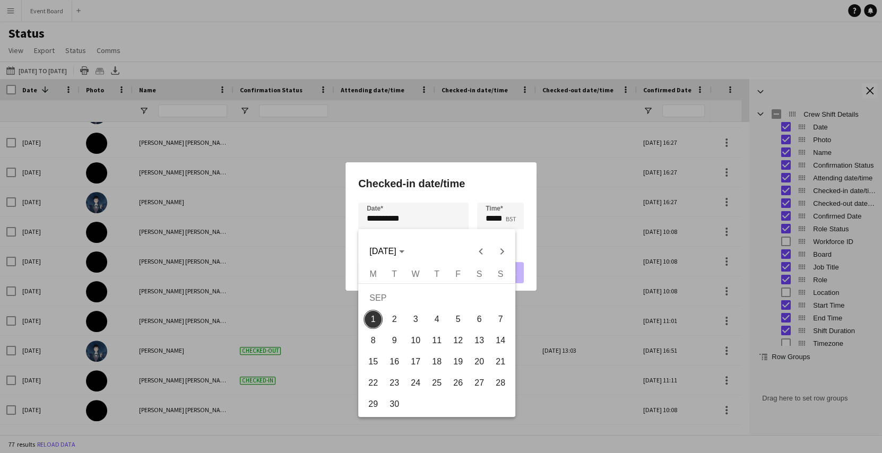
click at [396, 219] on div "**********" at bounding box center [441, 226] width 882 height 453
click at [475, 249] on span "Previous month" at bounding box center [480, 251] width 21 height 21
click at [395, 372] on span "19" at bounding box center [394, 364] width 19 height 19
type input "**********"
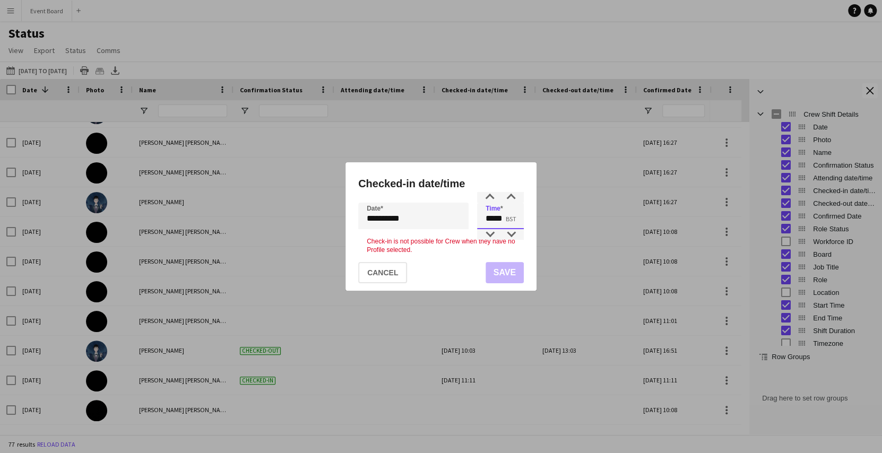
click at [504, 211] on input "*****" at bounding box center [500, 216] width 47 height 27
click at [505, 246] on p "Check-in is not possible for Crew when they have no Profile selected." at bounding box center [441, 246] width 149 height 16
click at [436, 242] on p "Check-in is not possible for Crew when they have no Profile selected." at bounding box center [441, 246] width 149 height 16
drag, startPoint x: 417, startPoint y: 245, endPoint x: 364, endPoint y: 237, distance: 53.1
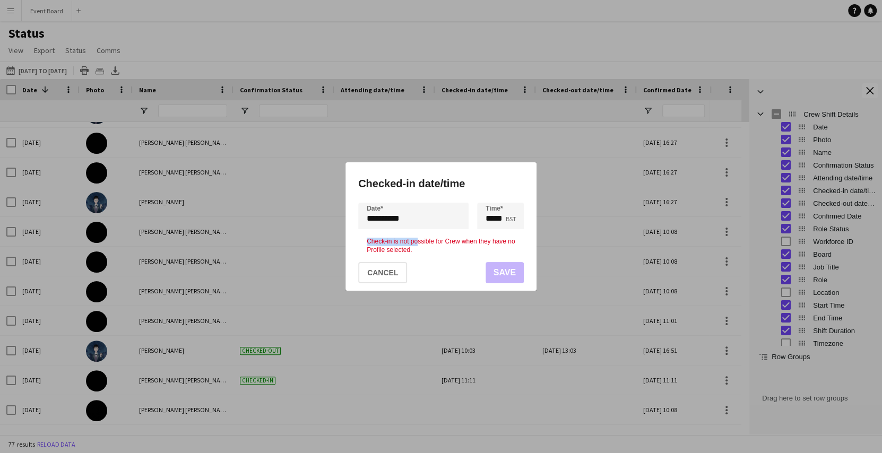
click at [364, 237] on mat-dialog-content "**********" at bounding box center [441, 228] width 166 height 51
click at [408, 252] on p "Check-in is not possible for Crew when they have no Profile selected." at bounding box center [441, 246] width 149 height 16
click at [494, 275] on mat-dialog-actions "Cancel Save" at bounding box center [441, 272] width 166 height 37
click at [402, 264] on button "Cancel" at bounding box center [382, 272] width 49 height 21
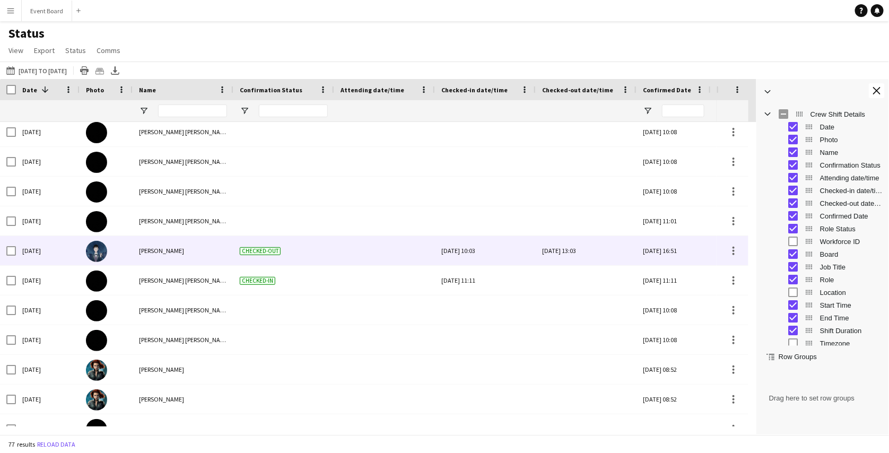
scroll to position [124, 0]
click at [483, 256] on div "[DATE] 10:03" at bounding box center [485, 250] width 88 height 29
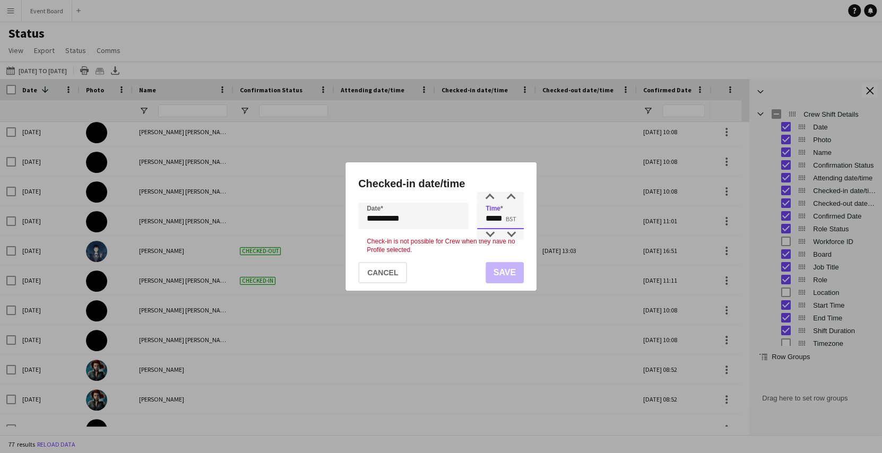
click at [497, 223] on input "*****" at bounding box center [500, 216] width 47 height 27
click at [513, 220] on input "*****" at bounding box center [500, 216] width 47 height 27
click at [513, 198] on div at bounding box center [510, 197] width 21 height 11
type input "*****"
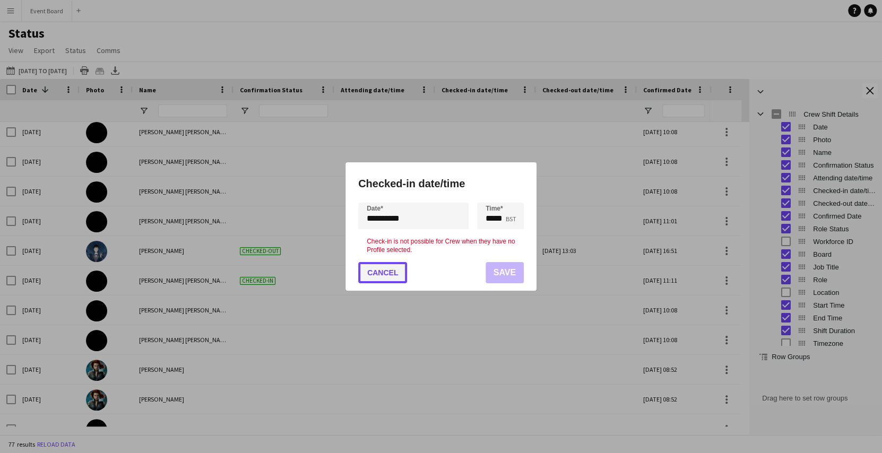
click at [397, 265] on button "Cancel" at bounding box center [382, 272] width 49 height 21
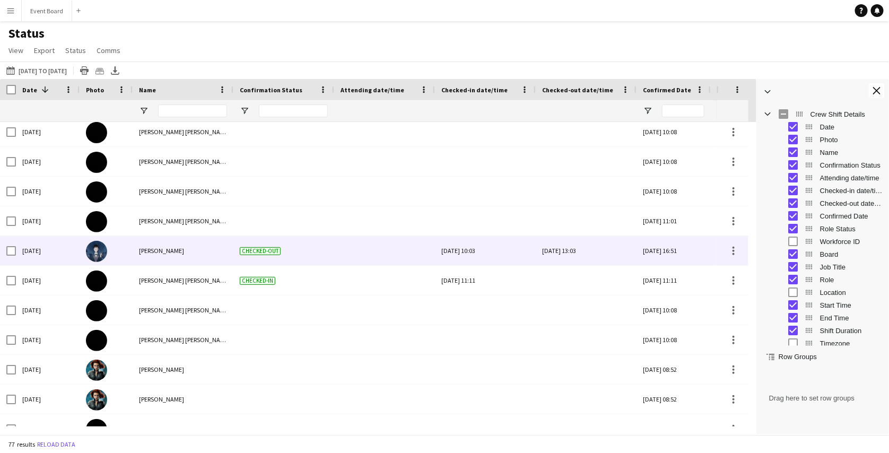
scroll to position [131, 0]
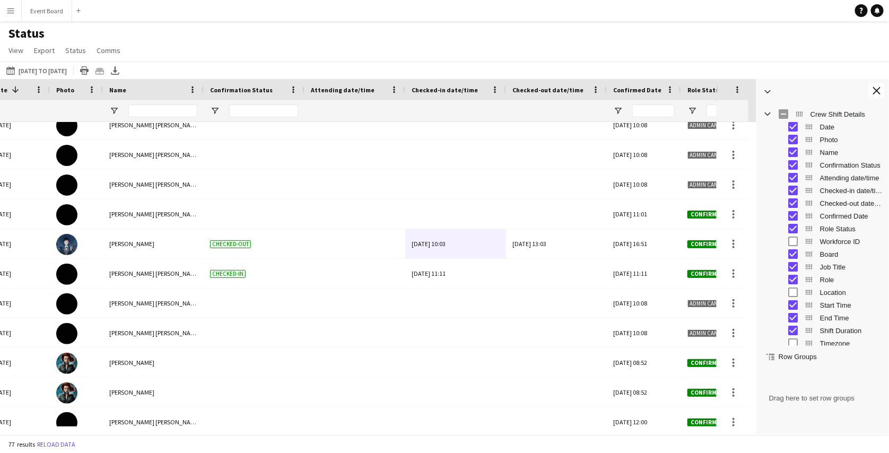
click at [7, 10] on app-icon "Menu" at bounding box center [10, 10] width 8 height 8
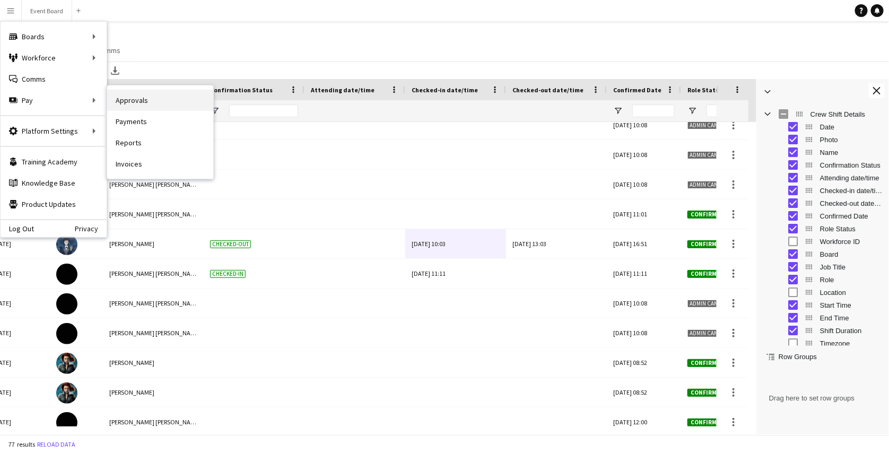
click at [135, 103] on link "Approvals" at bounding box center [160, 100] width 106 height 21
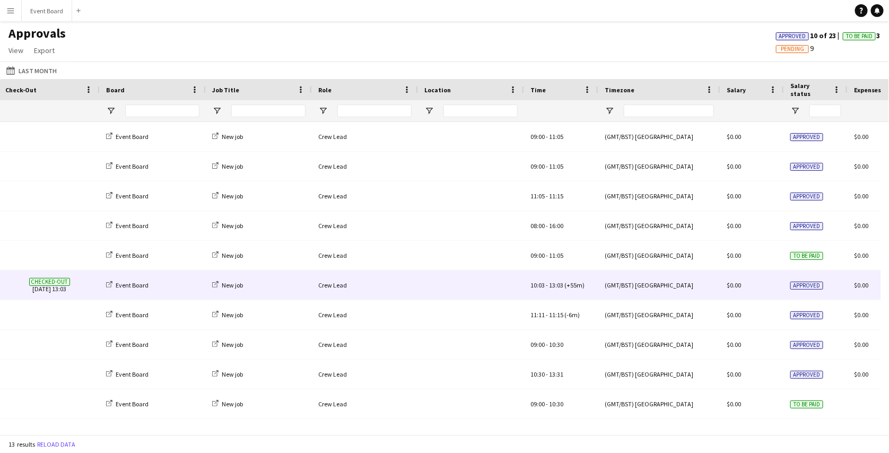
click at [509, 291] on div at bounding box center [471, 285] width 106 height 29
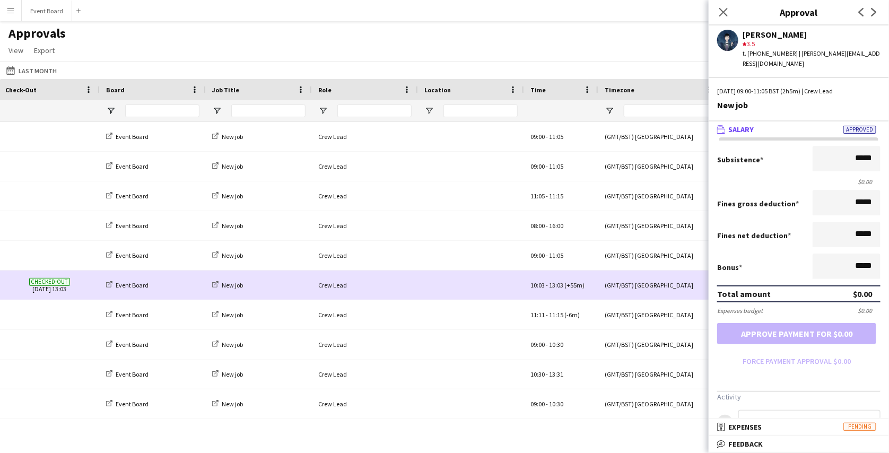
click at [527, 287] on div "10:03 - 13:03 (+55m)" at bounding box center [561, 285] width 74 height 29
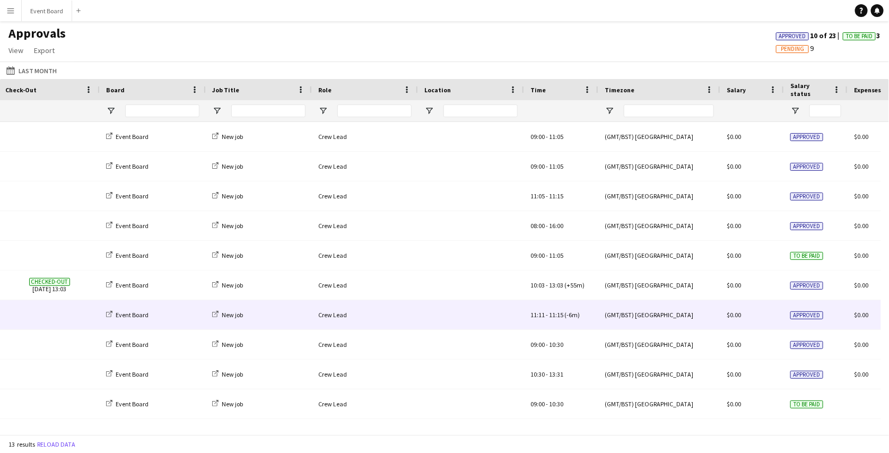
click at [522, 302] on div at bounding box center [471, 314] width 106 height 29
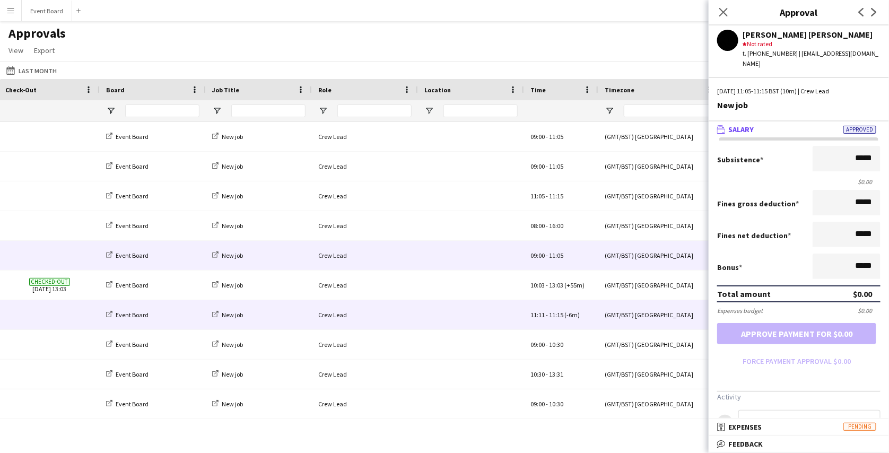
click at [486, 270] on div at bounding box center [471, 255] width 106 height 29
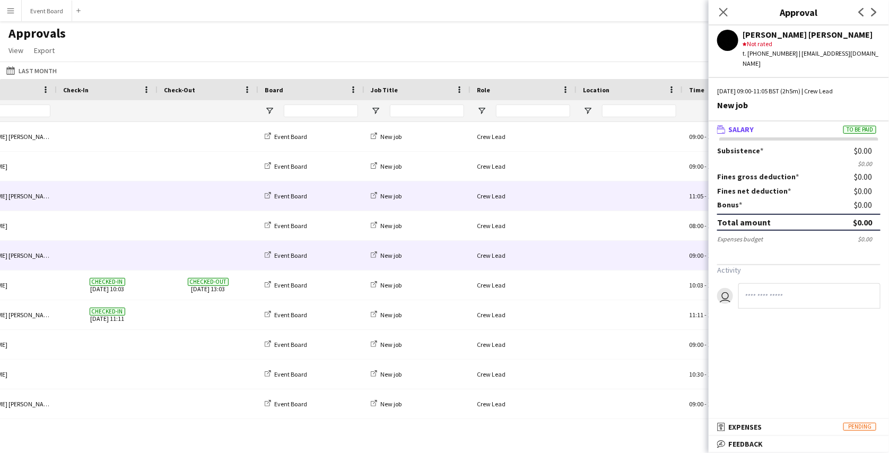
click at [487, 184] on div "Crew Lead" at bounding box center [524, 195] width 106 height 29
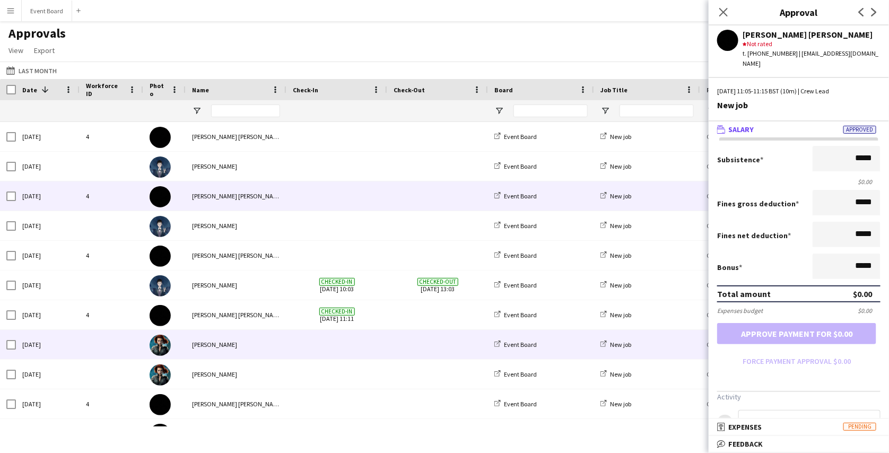
click at [422, 357] on span at bounding box center [438, 344] width 88 height 29
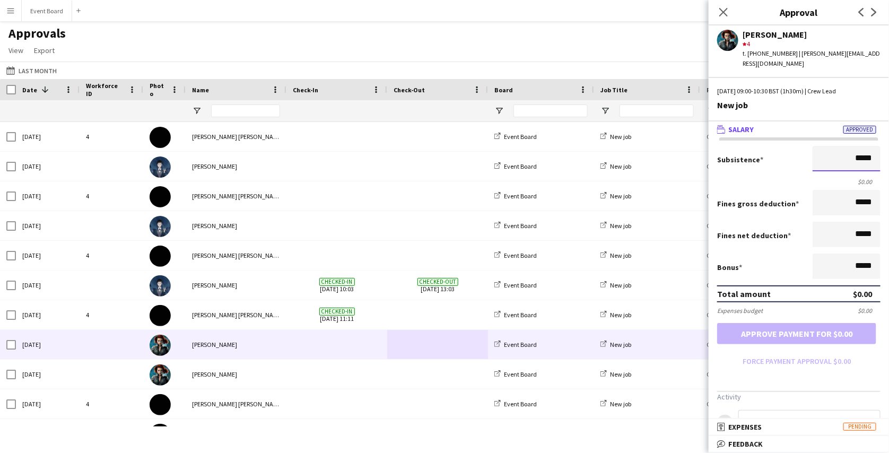
click at [852, 160] on input "*****" at bounding box center [847, 158] width 68 height 25
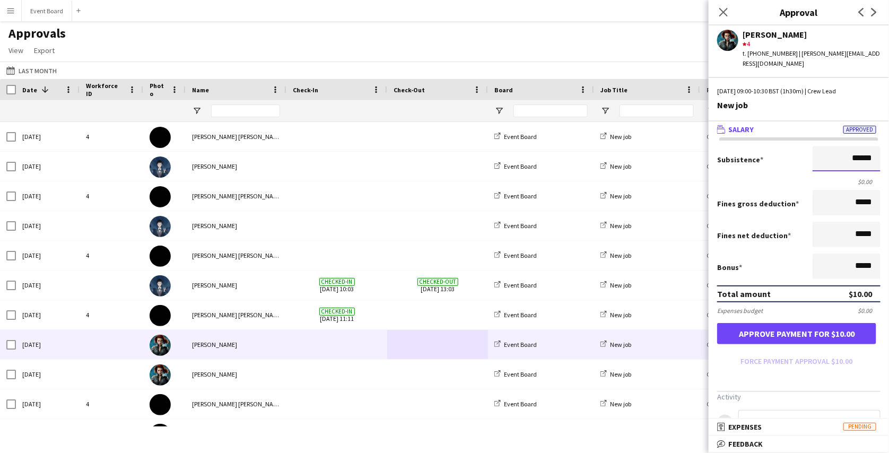
type input "******"
click at [852, 205] on input "*****" at bounding box center [847, 202] width 68 height 25
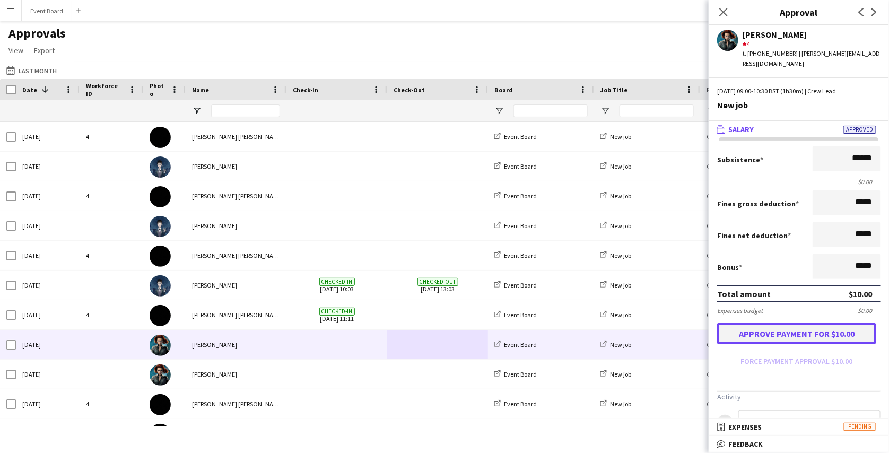
click at [776, 337] on button "Approve payment for $10.00" at bounding box center [796, 333] width 159 height 21
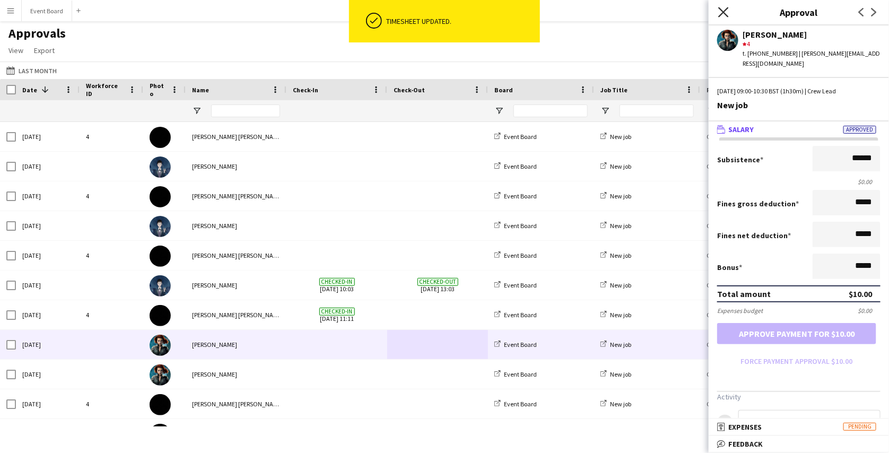
click at [721, 9] on icon at bounding box center [723, 12] width 10 height 10
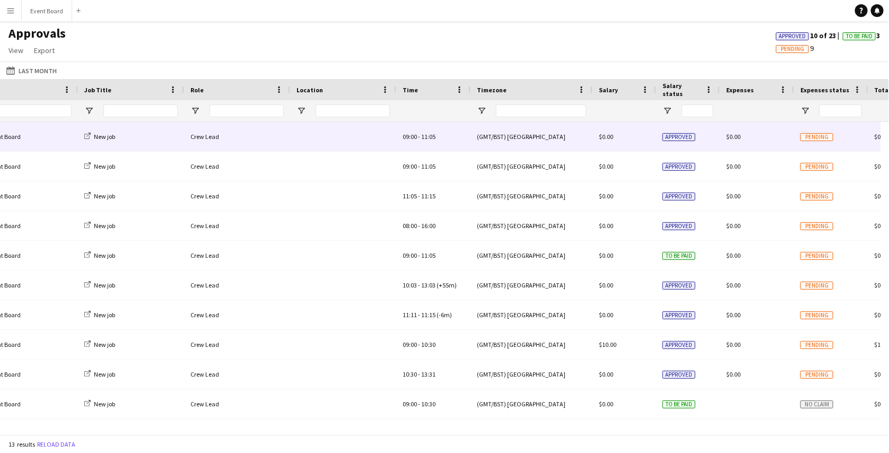
click at [647, 132] on div "$0.00" at bounding box center [625, 136] width 64 height 29
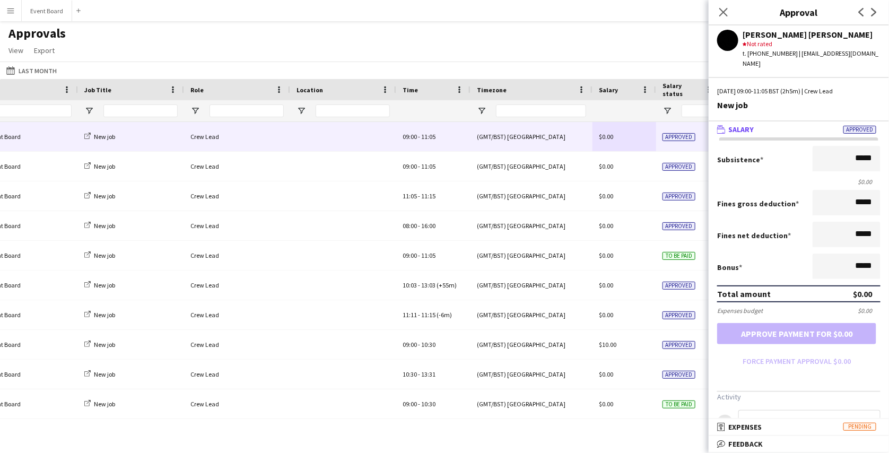
click at [654, 46] on div "Approvals View Customise view Customise filters Reset Filters Reset View Reset …" at bounding box center [444, 43] width 889 height 36
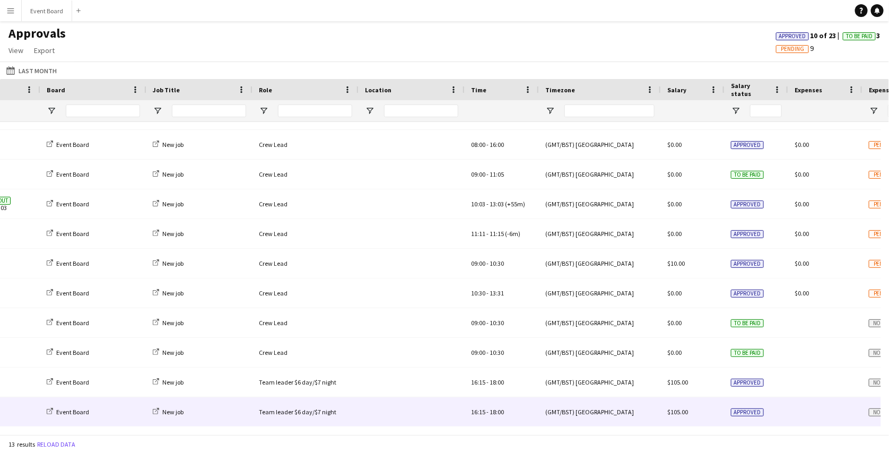
click at [392, 409] on div at bounding box center [412, 411] width 106 height 29
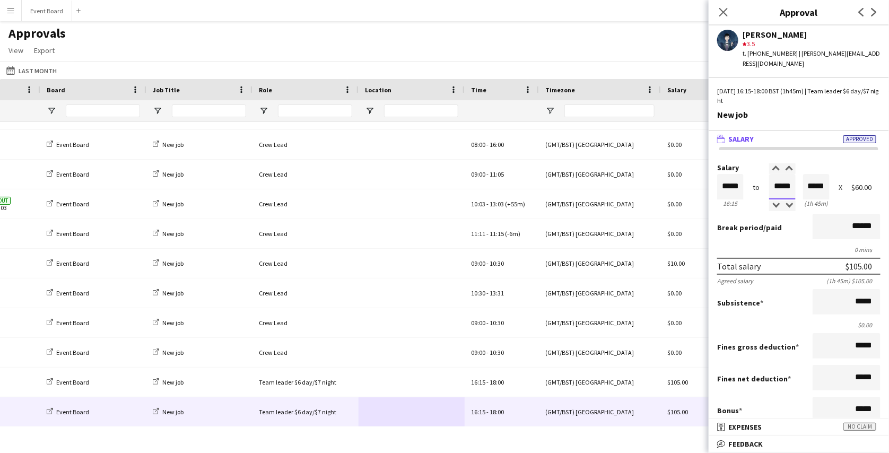
click at [774, 191] on input "*****" at bounding box center [782, 186] width 27 height 25
type input "*****"
click at [774, 204] on div at bounding box center [775, 206] width 13 height 11
click at [771, 183] on input "*****" at bounding box center [782, 186] width 27 height 25
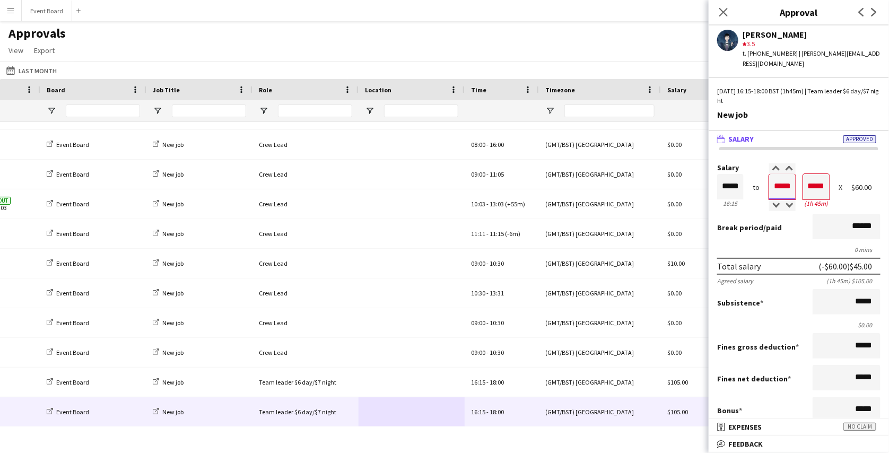
click at [775, 188] on input "*****" at bounding box center [782, 186] width 27 height 25
click at [775, 189] on input "*****" at bounding box center [782, 186] width 27 height 25
type input "*****"
click at [774, 205] on div at bounding box center [775, 206] width 13 height 11
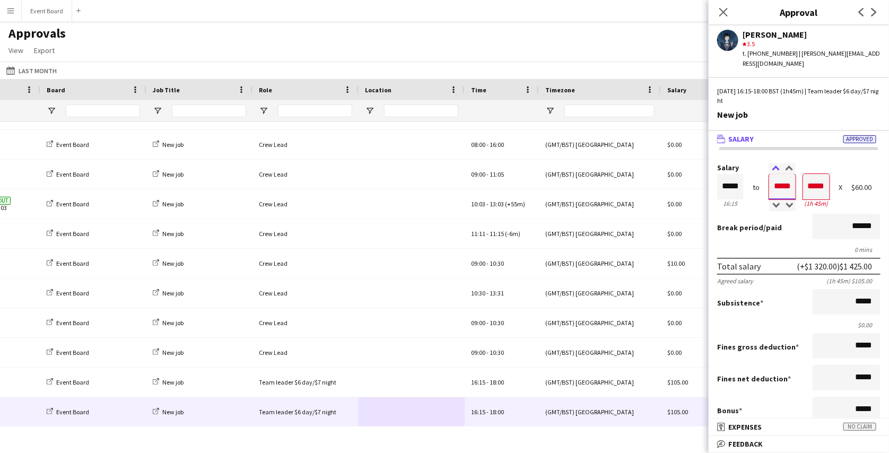
type input "*****"
click at [774, 170] on div at bounding box center [775, 168] width 13 height 11
drag, startPoint x: 816, startPoint y: 266, endPoint x: 855, endPoint y: 266, distance: 39.3
click at [855, 266] on div "(-$60.00) $45.00" at bounding box center [846, 266] width 54 height 11
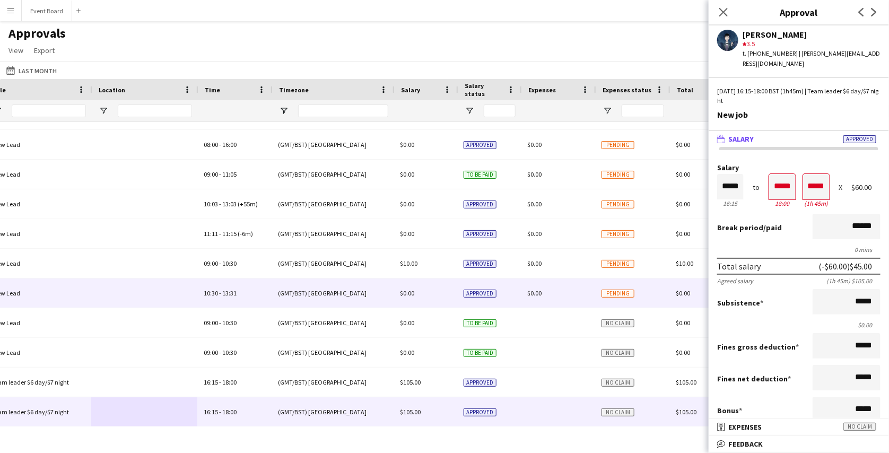
scroll to position [0, 715]
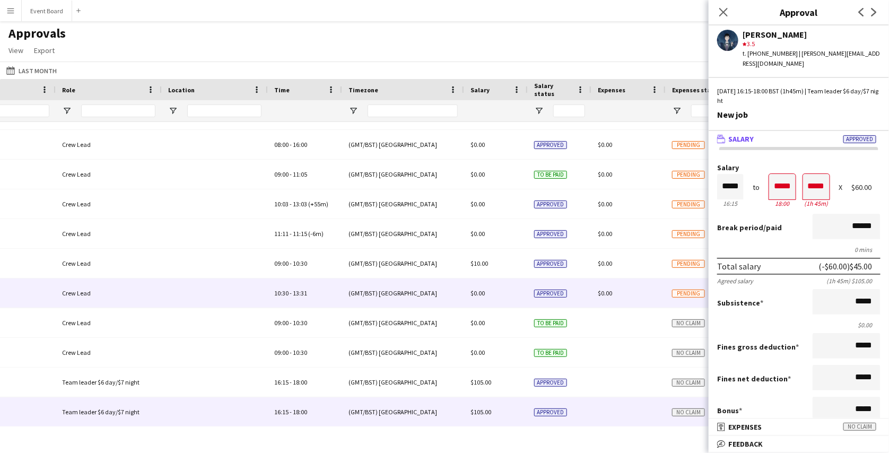
click at [625, 302] on div "$0.00" at bounding box center [629, 293] width 74 height 29
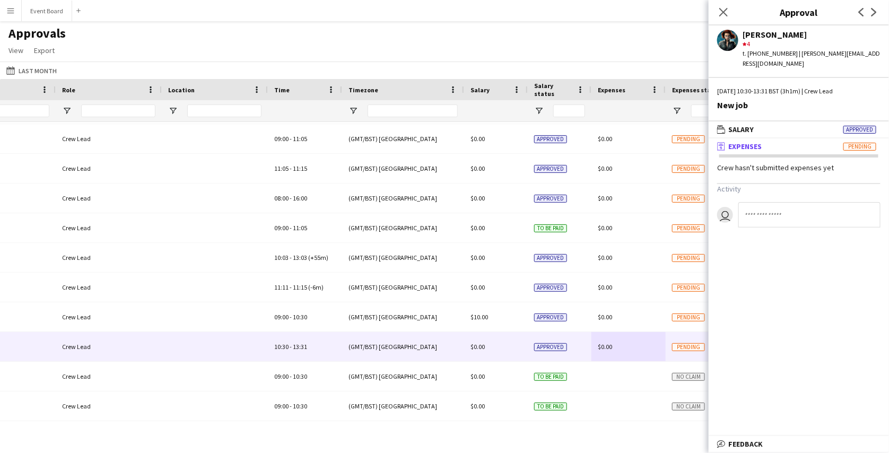
click at [782, 147] on mat-panel-title "receipt Expenses Pending" at bounding box center [797, 147] width 176 height 10
click at [766, 143] on mat-panel-title "receipt Expenses Pending" at bounding box center [797, 147] width 176 height 10
click at [207, 28] on div "Approvals View Customise view Customise filters Reset Filters Reset View Reset …" at bounding box center [444, 43] width 889 height 36
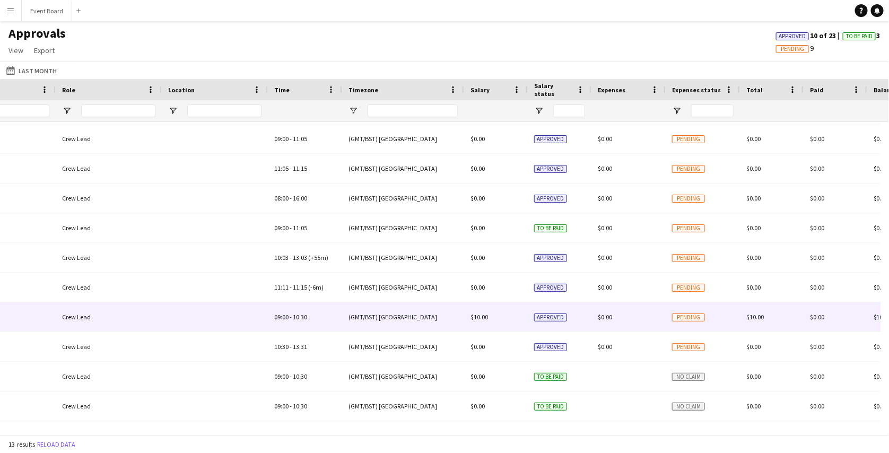
click at [618, 328] on div "$0.00" at bounding box center [629, 316] width 74 height 29
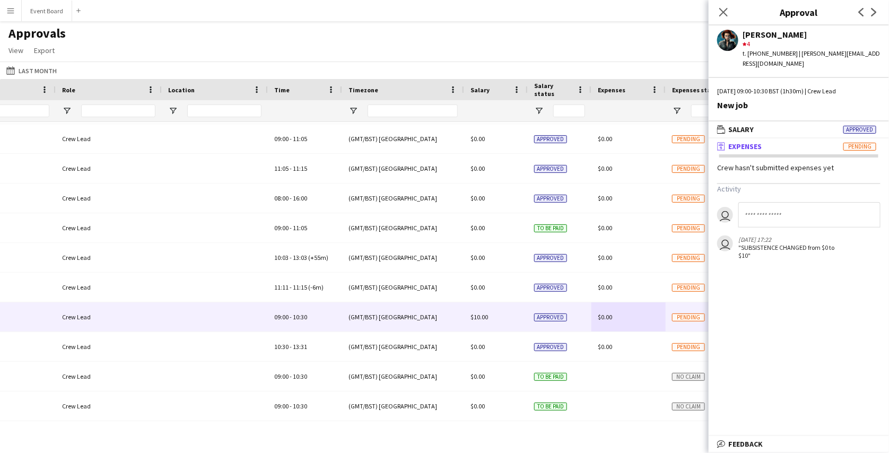
click at [600, 52] on div "Approvals View Customise view Customise filters Reset Filters Reset View Reset …" at bounding box center [444, 43] width 889 height 36
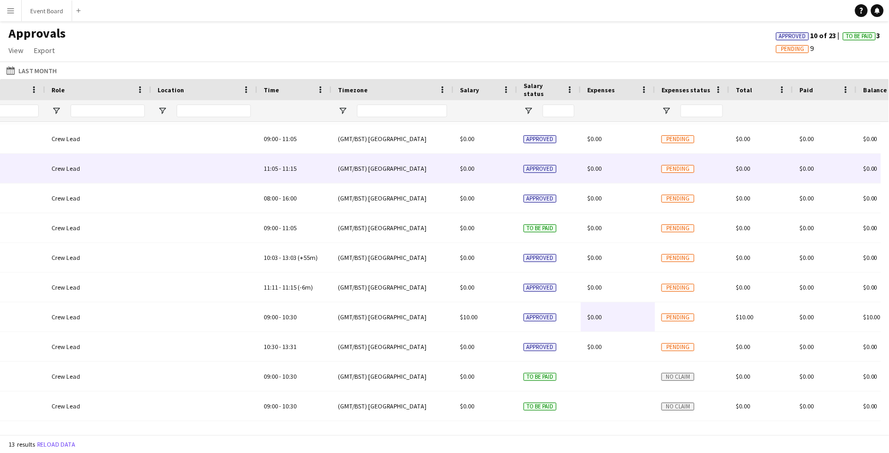
scroll to position [0, 659]
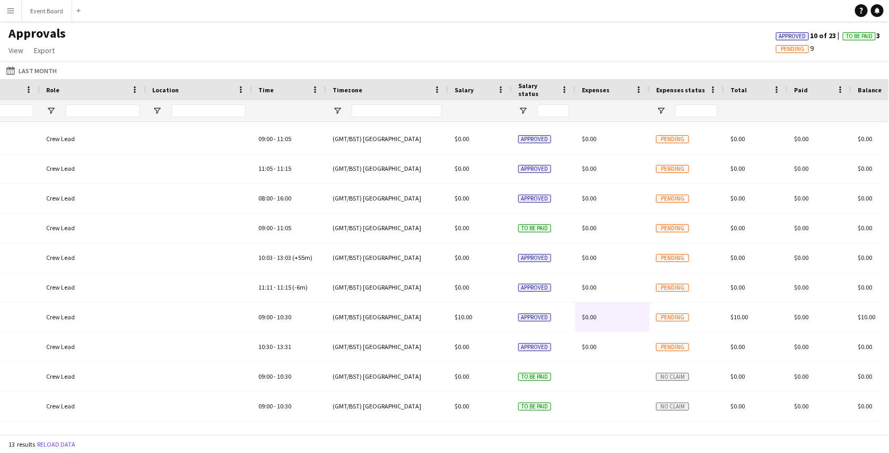
click at [11, 11] on app-icon "Menu" at bounding box center [10, 10] width 8 height 8
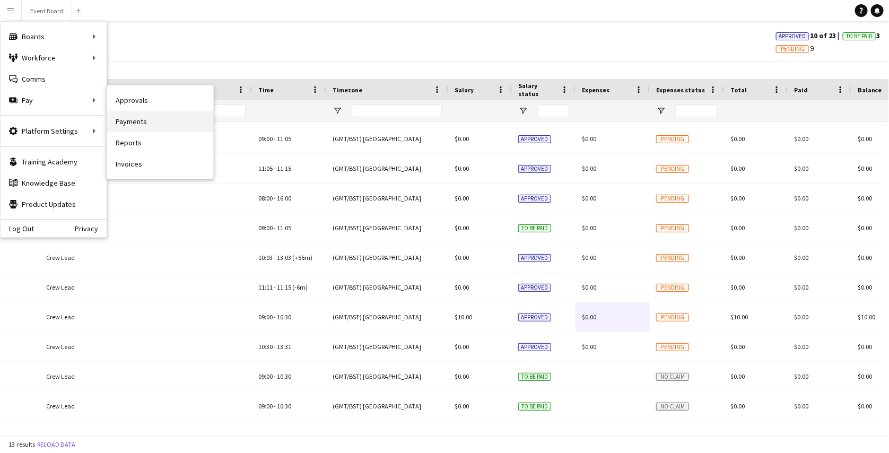
click at [126, 121] on link "Payments" at bounding box center [160, 121] width 106 height 21
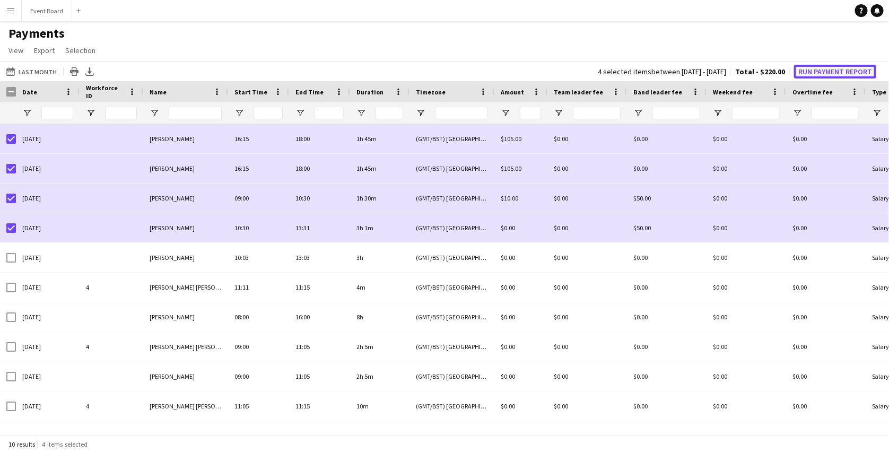
click at [813, 72] on button "Run Payment Report" at bounding box center [835, 72] width 82 height 14
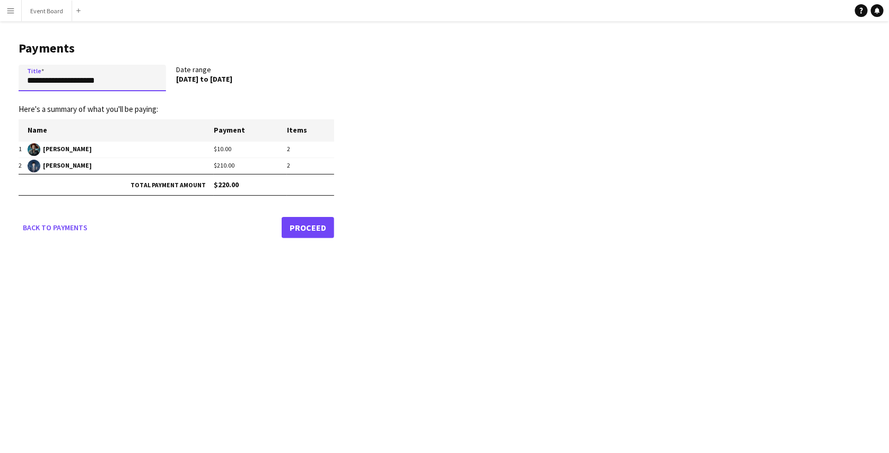
click at [109, 77] on input "**********" at bounding box center [93, 78] width 148 height 27
type input "**********"
click at [322, 56] on header "Payments" at bounding box center [177, 48] width 316 height 33
click at [304, 228] on link "Proceed" at bounding box center [308, 227] width 53 height 21
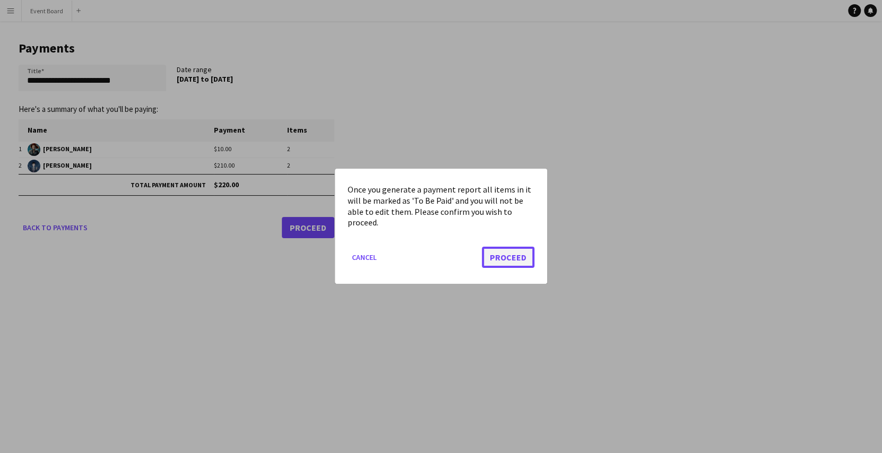
click at [508, 248] on button "Proceed" at bounding box center [508, 257] width 53 height 21
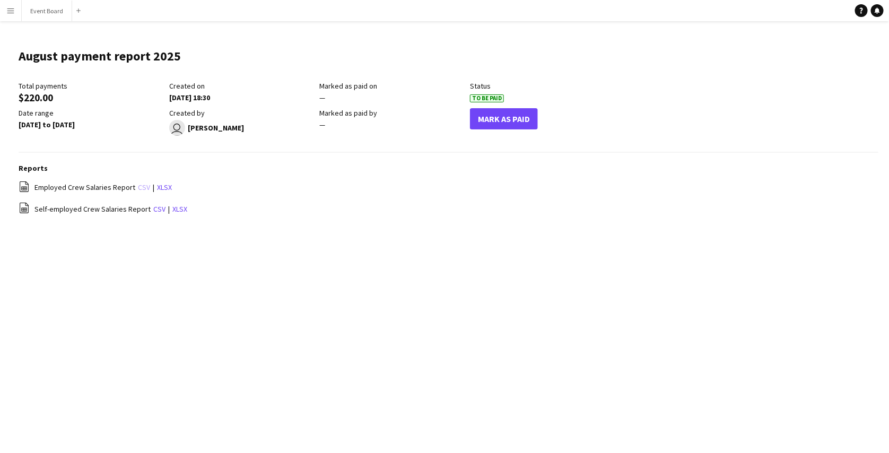
click at [140, 189] on link "csv" at bounding box center [144, 188] width 12 height 10
click at [11, 8] on app-icon "Menu" at bounding box center [10, 10] width 8 height 8
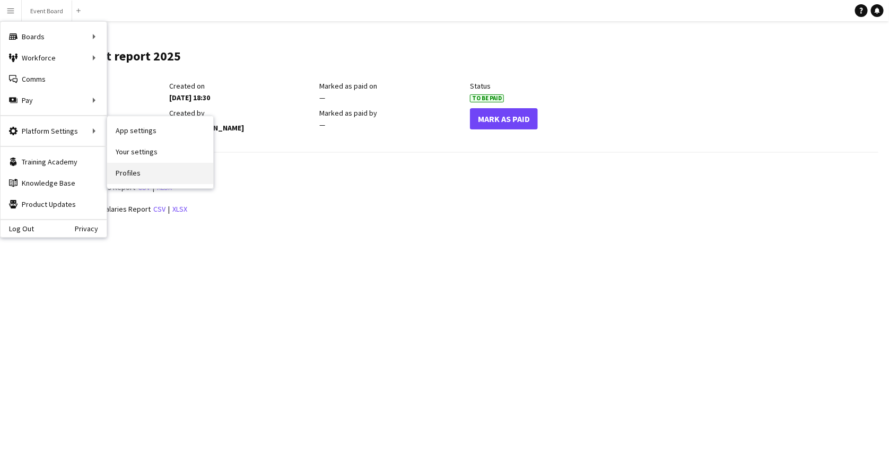
click at [137, 174] on link "Profiles" at bounding box center [160, 173] width 106 height 21
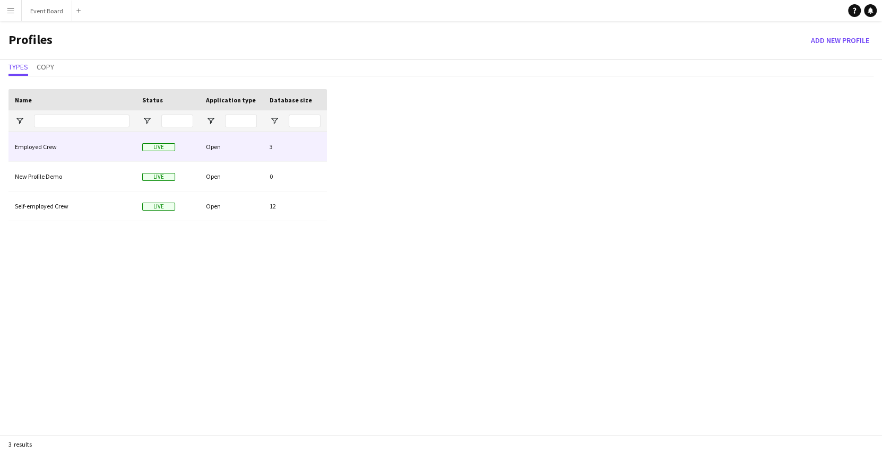
click at [127, 149] on div "Employed Crew" at bounding box center [71, 146] width 127 height 29
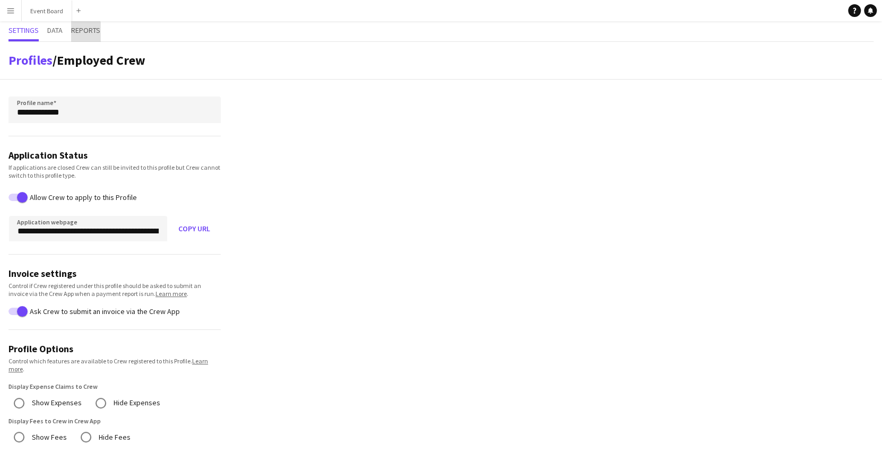
click at [81, 37] on span "Reports" at bounding box center [85, 31] width 29 height 20
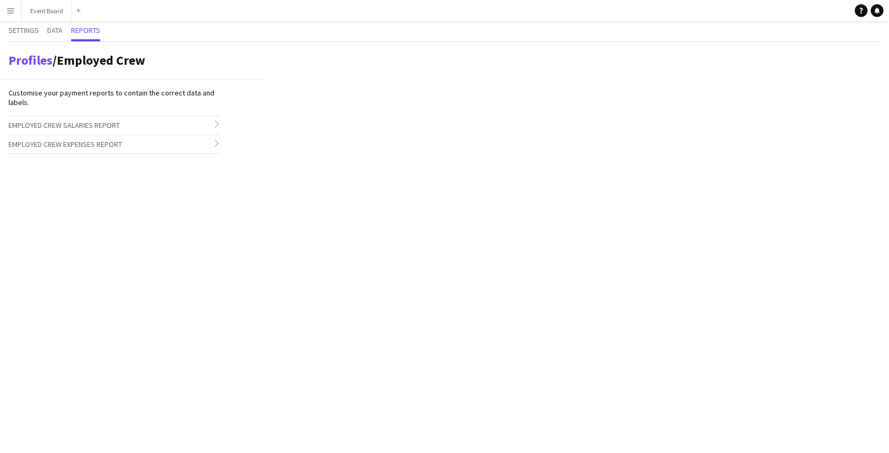
click at [145, 124] on h3 "Employed Crew Salaries Report chevron-right" at bounding box center [114, 125] width 212 height 18
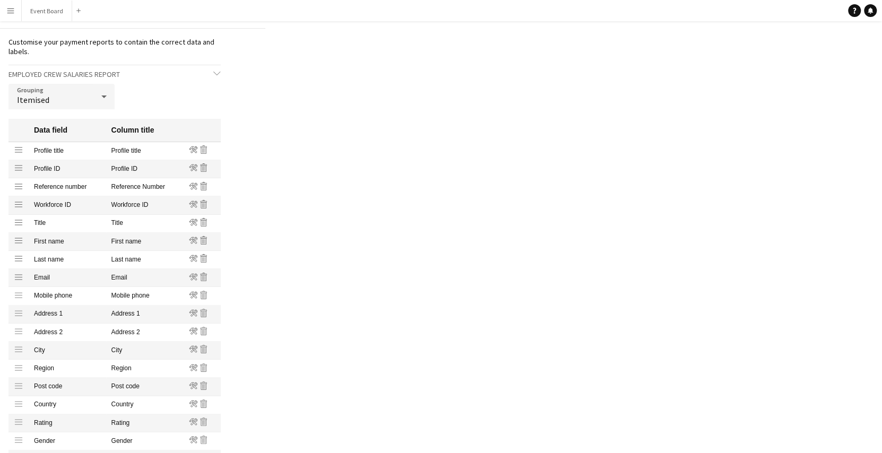
scroll to position [50, 0]
click at [91, 102] on div "Itemised" at bounding box center [50, 96] width 85 height 25
click at [80, 123] on span "Group into total amount per crew" at bounding box center [61, 127] width 89 height 10
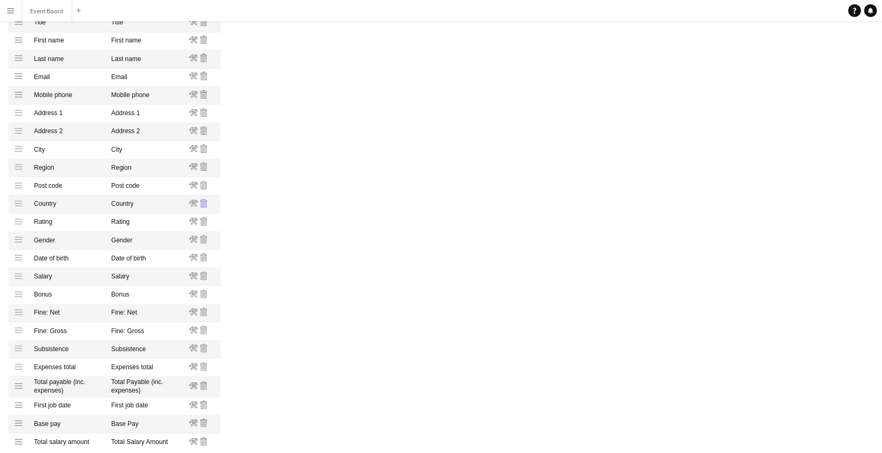
scroll to position [234, 0]
click at [204, 219] on icon at bounding box center [204, 220] width 6 height 8
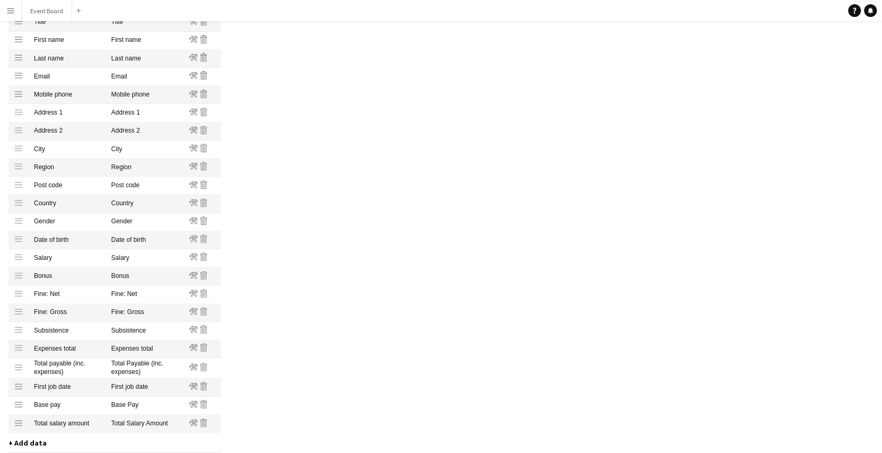
click at [204, 219] on icon at bounding box center [204, 220] width 6 height 8
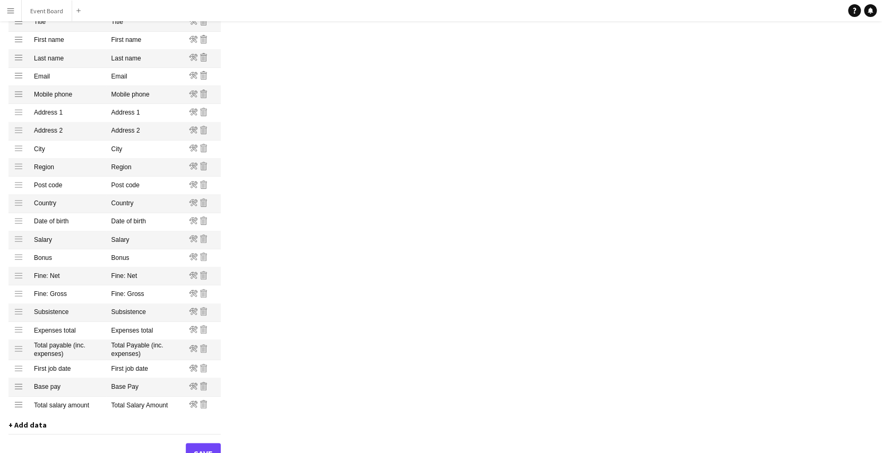
click at [204, 219] on icon at bounding box center [204, 220] width 6 height 8
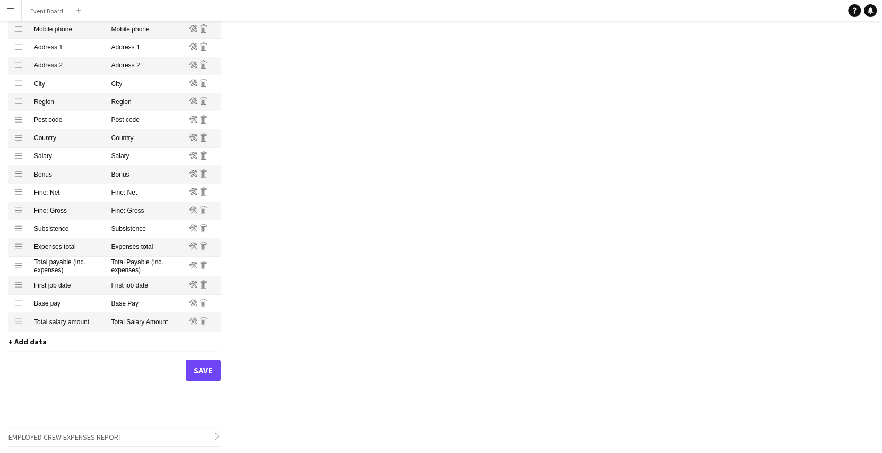
scroll to position [300, 0]
click at [21, 341] on span "+ Add data" at bounding box center [27, 341] width 38 height 10
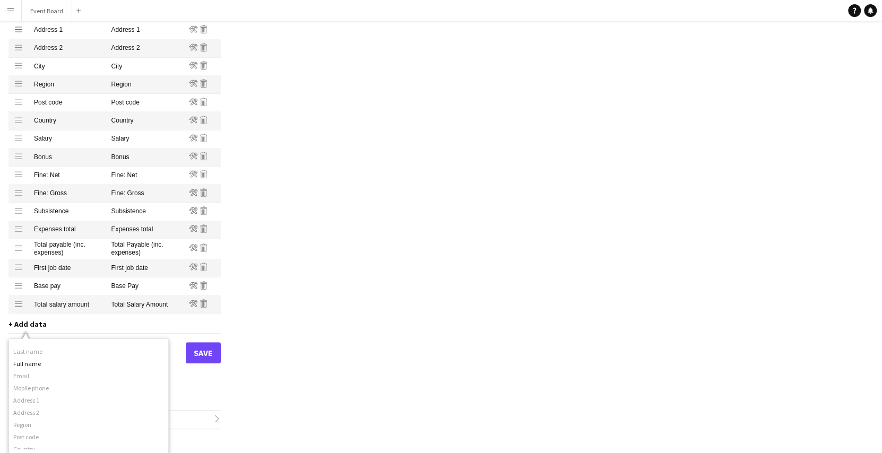
scroll to position [75, 0]
click at [36, 358] on div "Full name" at bounding box center [88, 359] width 159 height 12
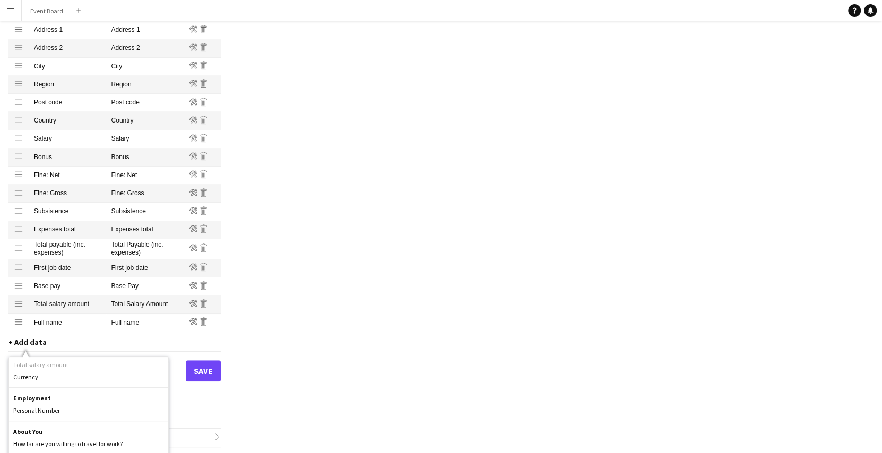
scroll to position [389, 0]
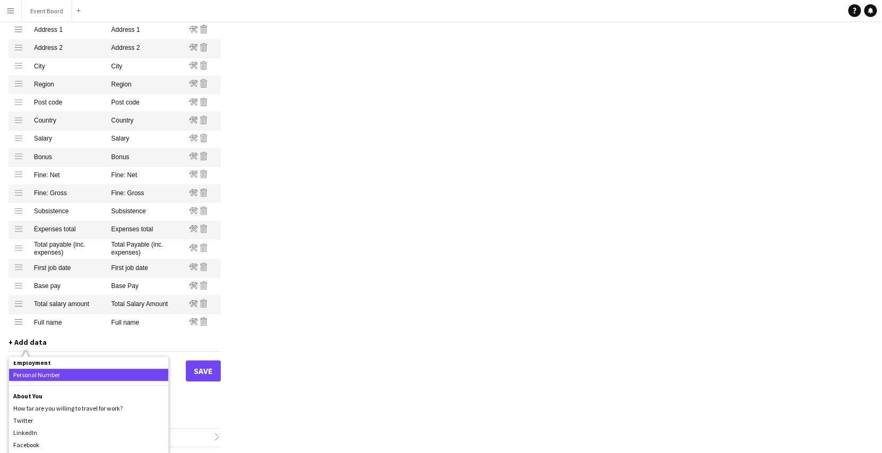
click at [70, 374] on div "Personal Number" at bounding box center [88, 375] width 159 height 12
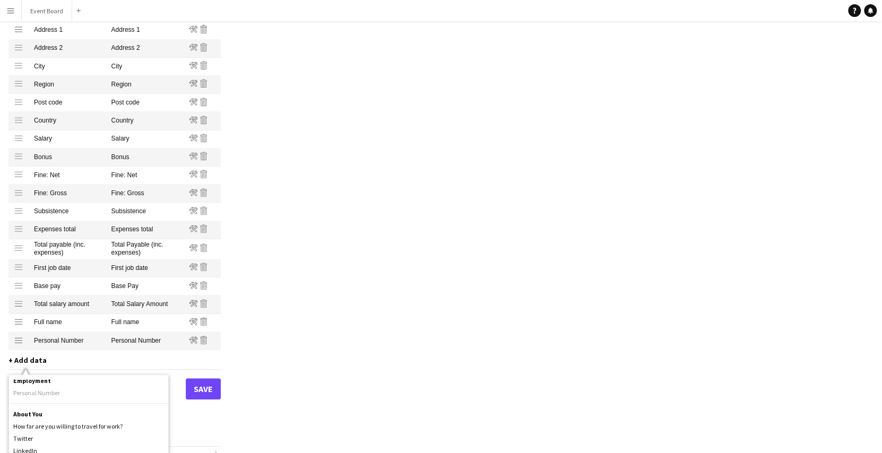
scroll to position [318, 0]
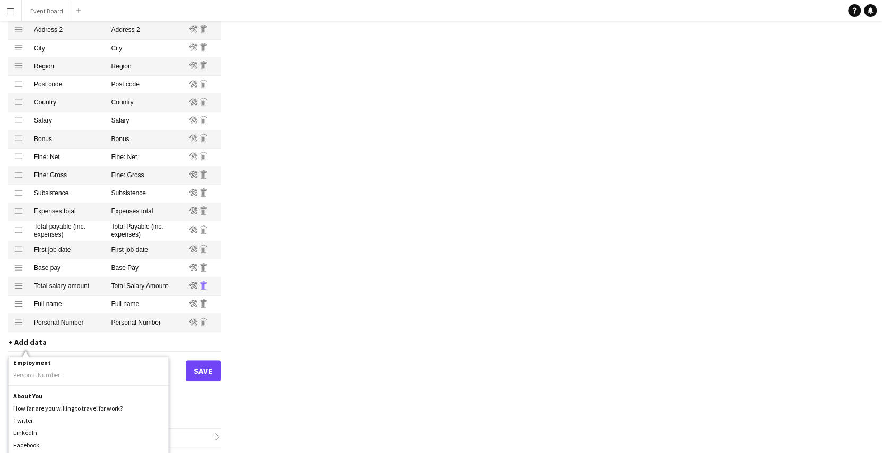
click at [207, 286] on icon "Remove" at bounding box center [204, 285] width 8 height 8
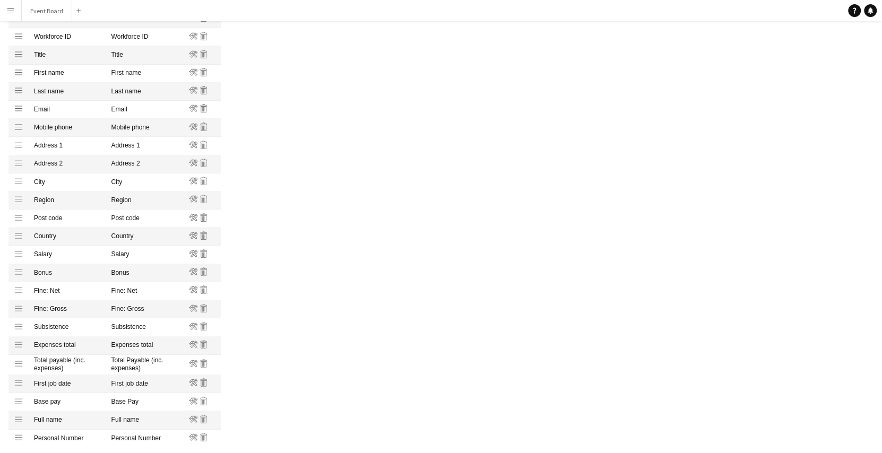
scroll to position [203, 0]
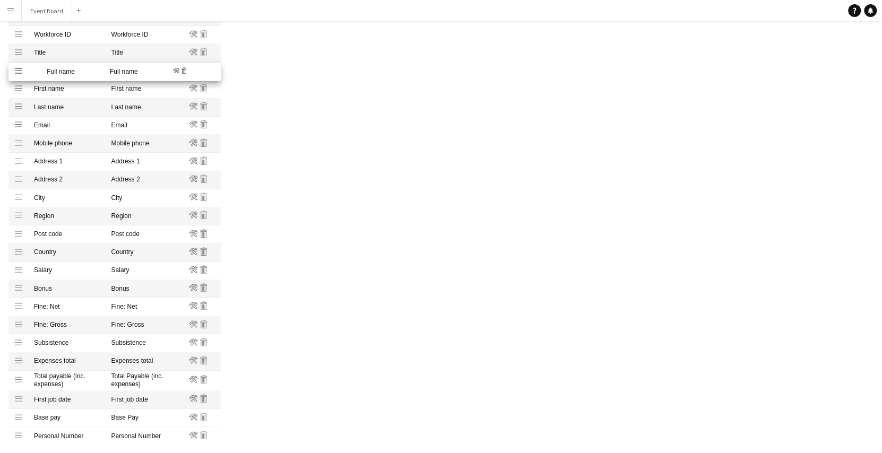
drag, startPoint x: 18, startPoint y: 418, endPoint x: 6, endPoint y: 71, distance: 346.7
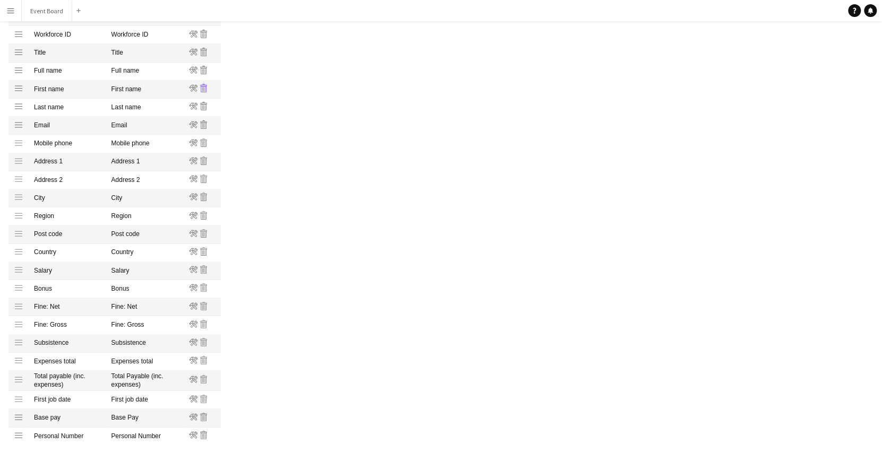
click at [207, 86] on icon "Remove" at bounding box center [204, 88] width 8 height 8
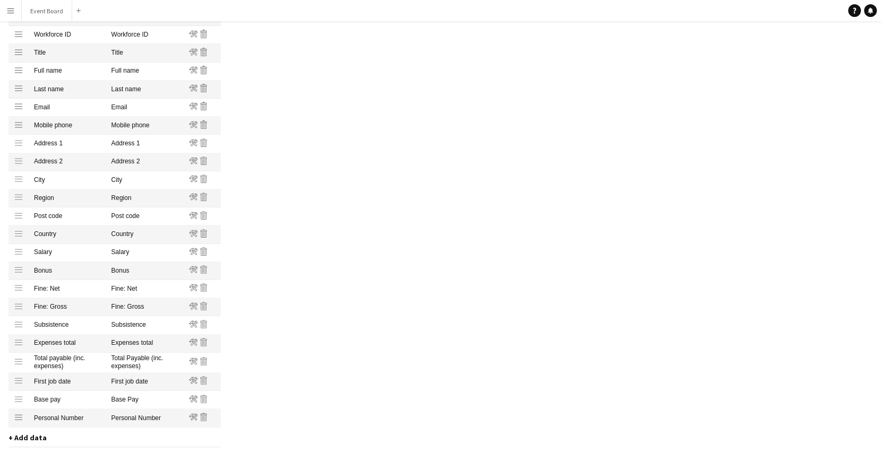
click at [207, 86] on icon "Remove" at bounding box center [204, 88] width 8 height 8
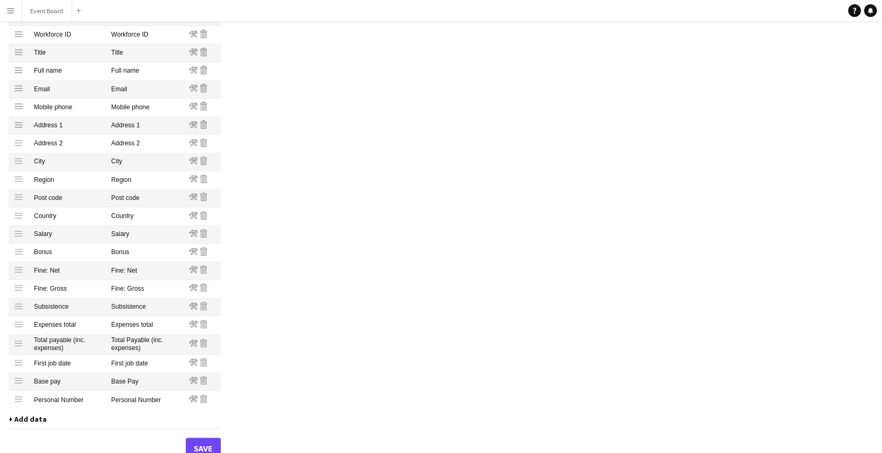
scroll to position [282, 0]
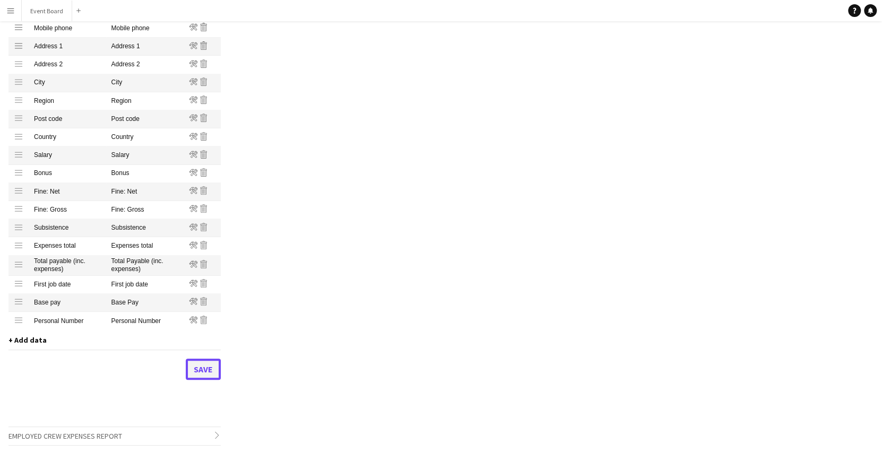
click at [207, 368] on button "Save" at bounding box center [203, 369] width 35 height 21
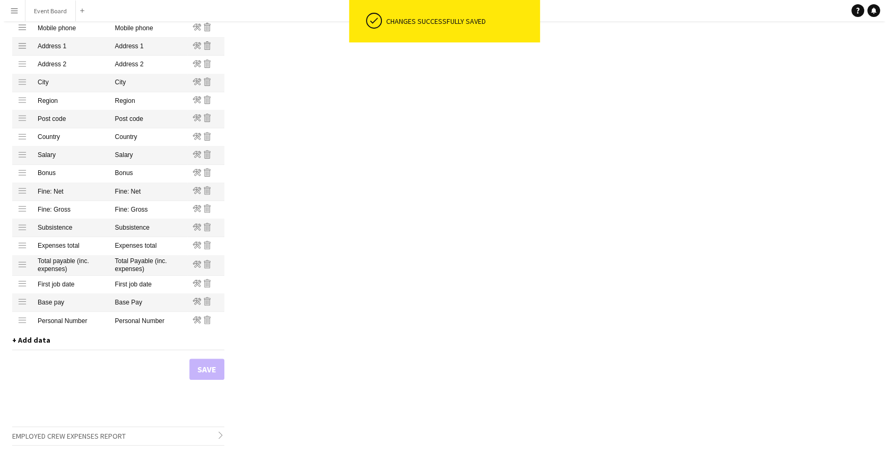
scroll to position [0, 0]
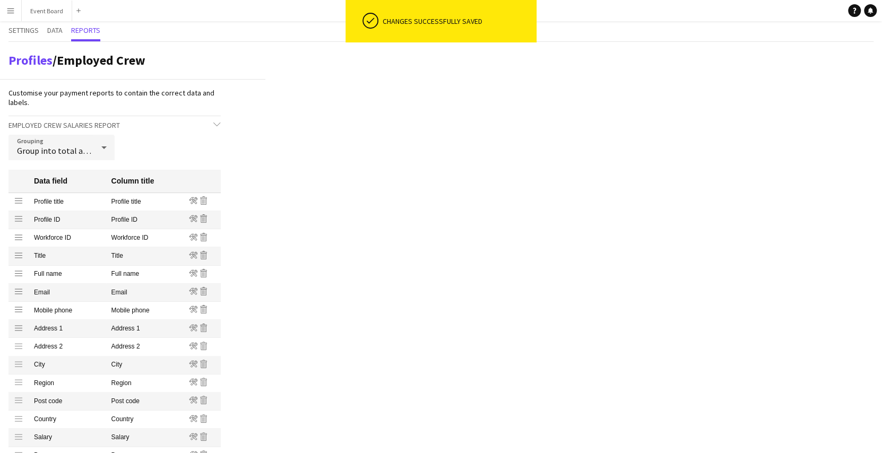
click at [12, 14] on app-icon "Menu" at bounding box center [10, 10] width 8 height 8
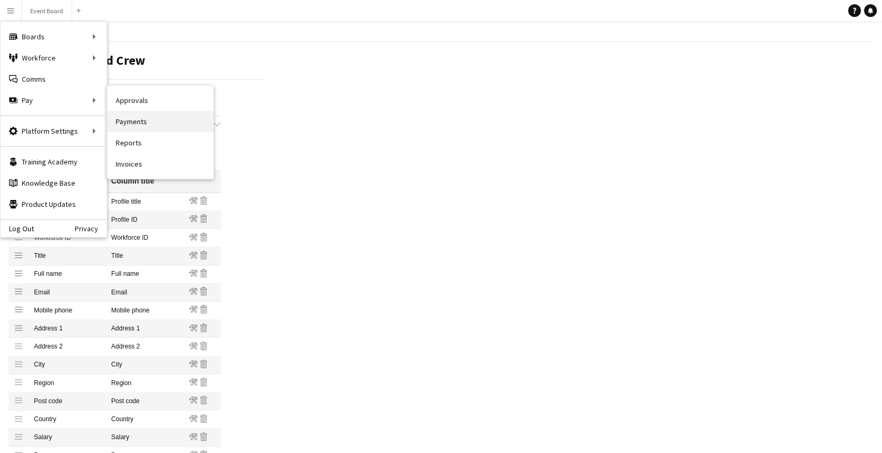
click at [142, 115] on link "Payments" at bounding box center [160, 121] width 106 height 21
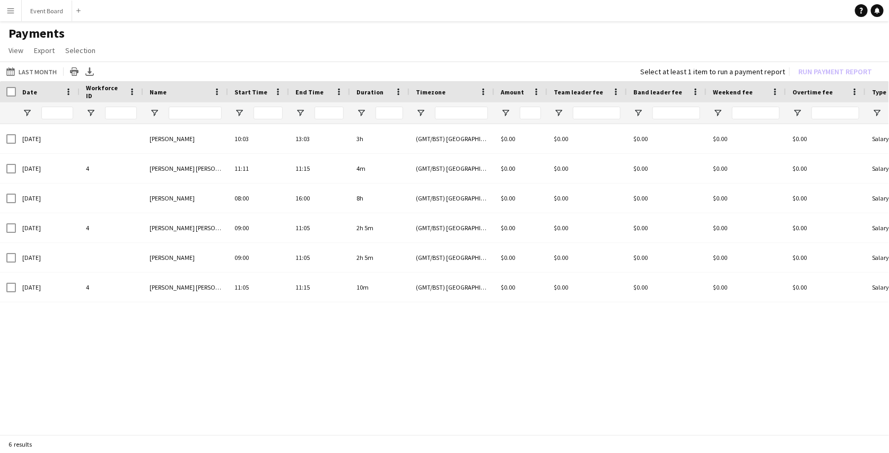
click at [15, 7] on button "Menu" at bounding box center [10, 10] width 21 height 21
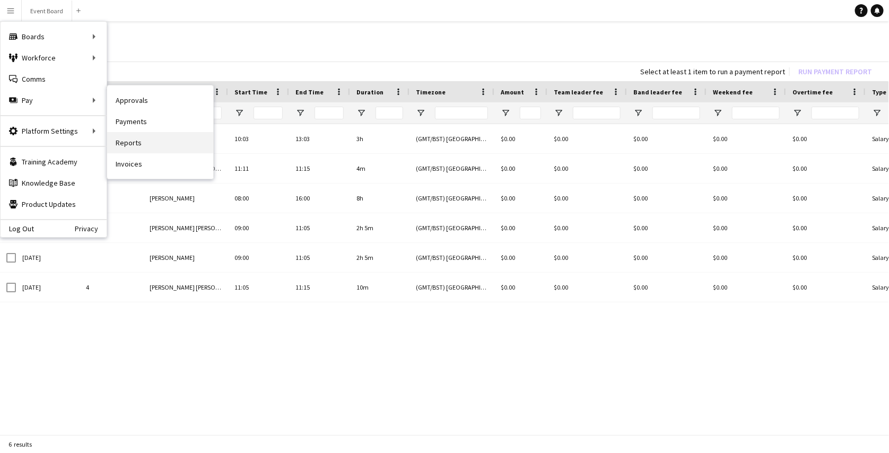
click at [129, 143] on link "Reports" at bounding box center [160, 142] width 106 height 21
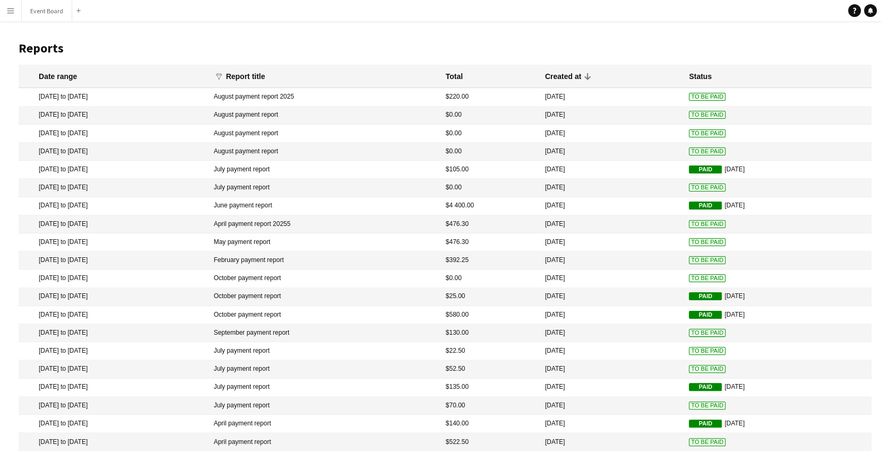
click at [628, 94] on mat-cell "[DATE]" at bounding box center [612, 97] width 144 height 18
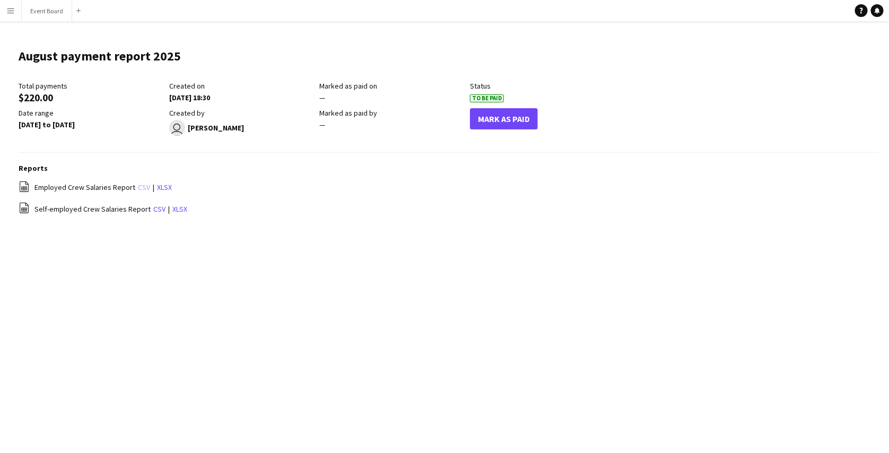
click at [141, 186] on link "csv" at bounding box center [144, 188] width 12 height 10
click at [11, 11] on app-icon "Menu" at bounding box center [10, 10] width 8 height 8
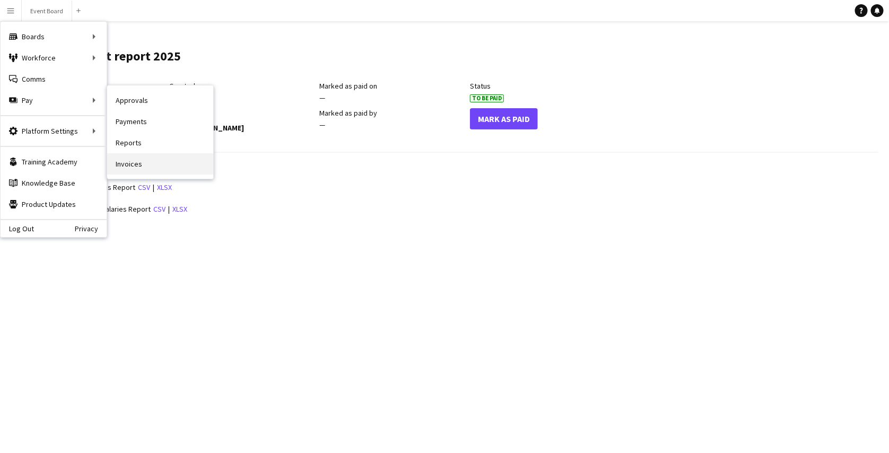
click at [138, 160] on link "Invoices" at bounding box center [160, 163] width 106 height 21
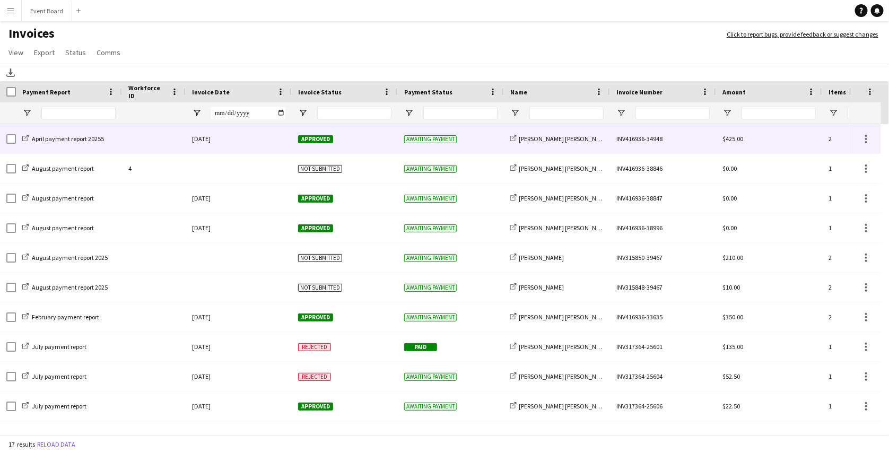
click at [283, 134] on div "[DATE]" at bounding box center [239, 138] width 106 height 29
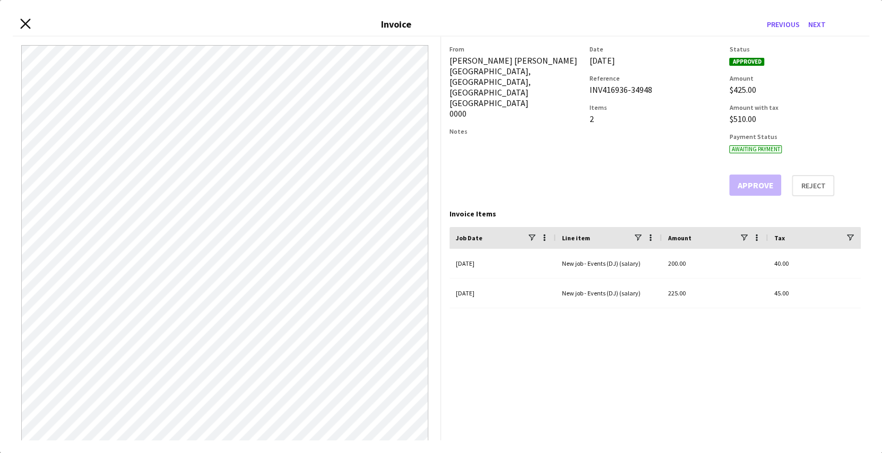
click at [24, 20] on icon "Close invoice dialog" at bounding box center [25, 24] width 10 height 10
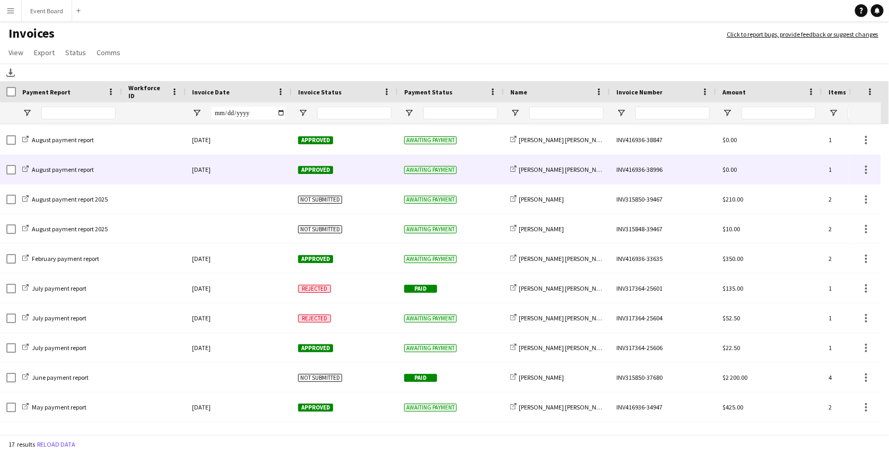
scroll to position [106, 0]
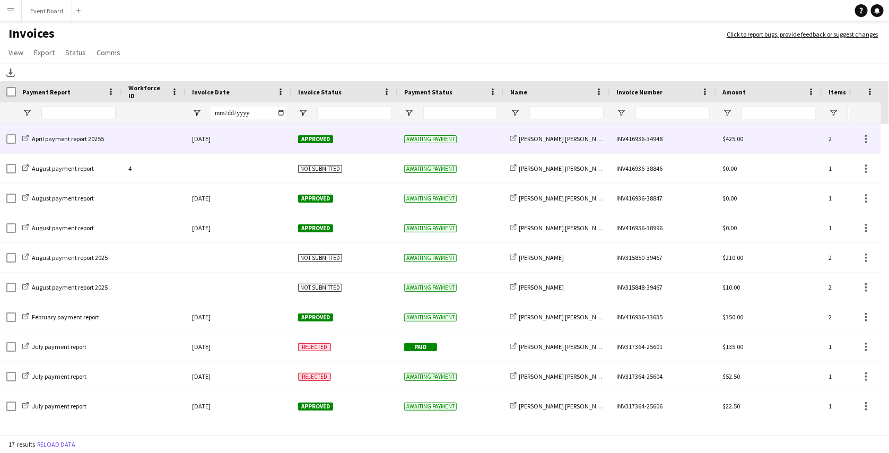
click at [220, 148] on div "[DATE]" at bounding box center [239, 138] width 106 height 29
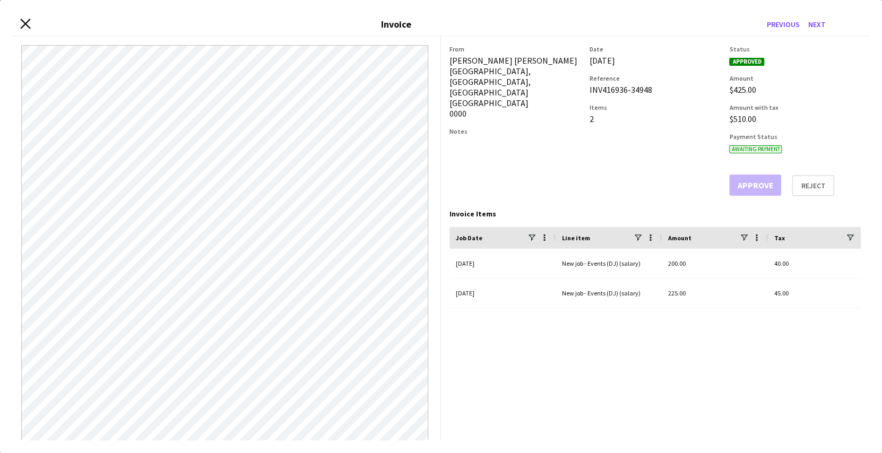
click at [23, 27] on icon "Close invoice dialog" at bounding box center [25, 24] width 10 height 10
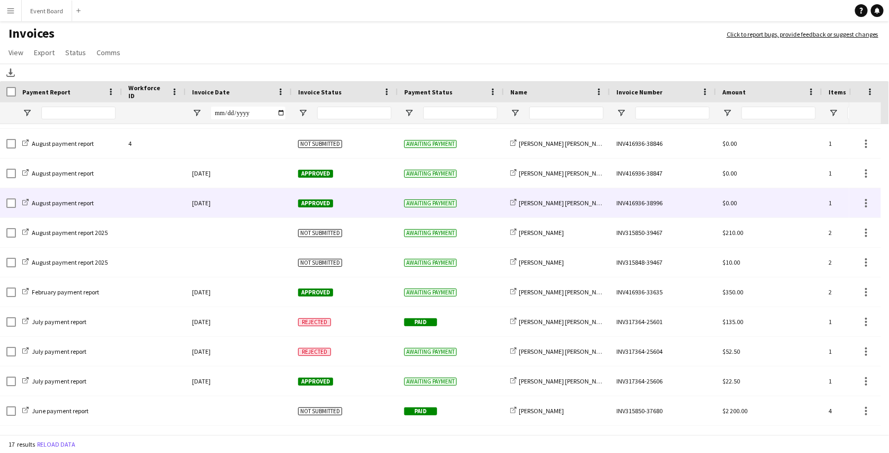
click at [118, 210] on div "August payment report" at bounding box center [69, 202] width 106 height 29
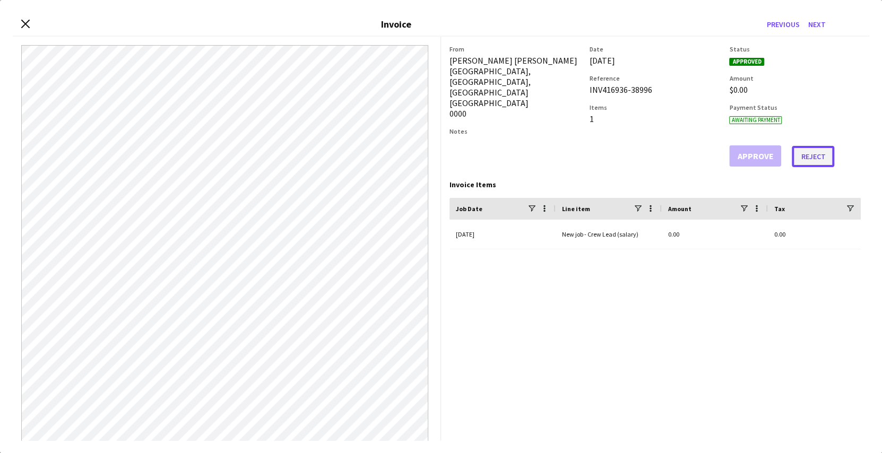
click at [808, 159] on button "Reject" at bounding box center [813, 156] width 42 height 21
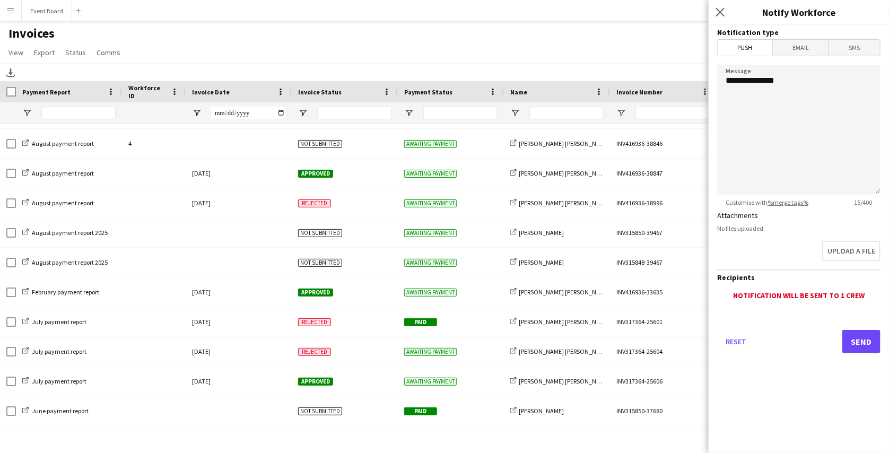
click at [17, 15] on button "Menu" at bounding box center [10, 10] width 21 height 21
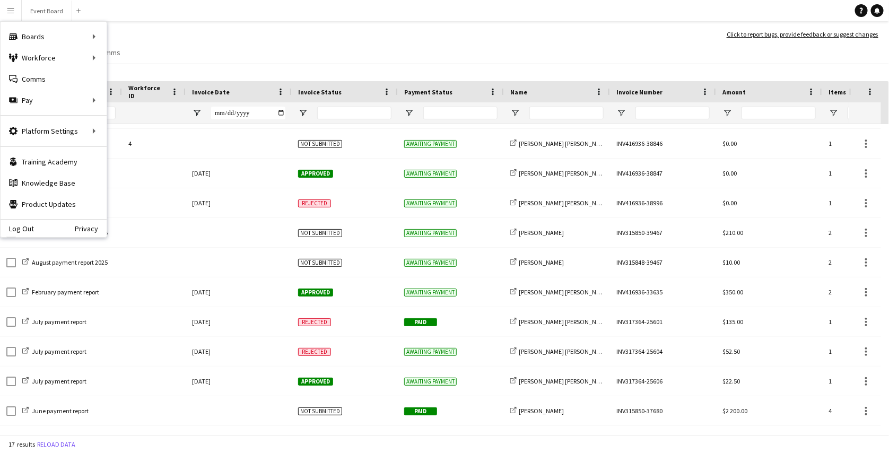
click at [236, 66] on div "Download" at bounding box center [444, 73] width 889 height 18
